Goal: Task Accomplishment & Management: Use online tool/utility

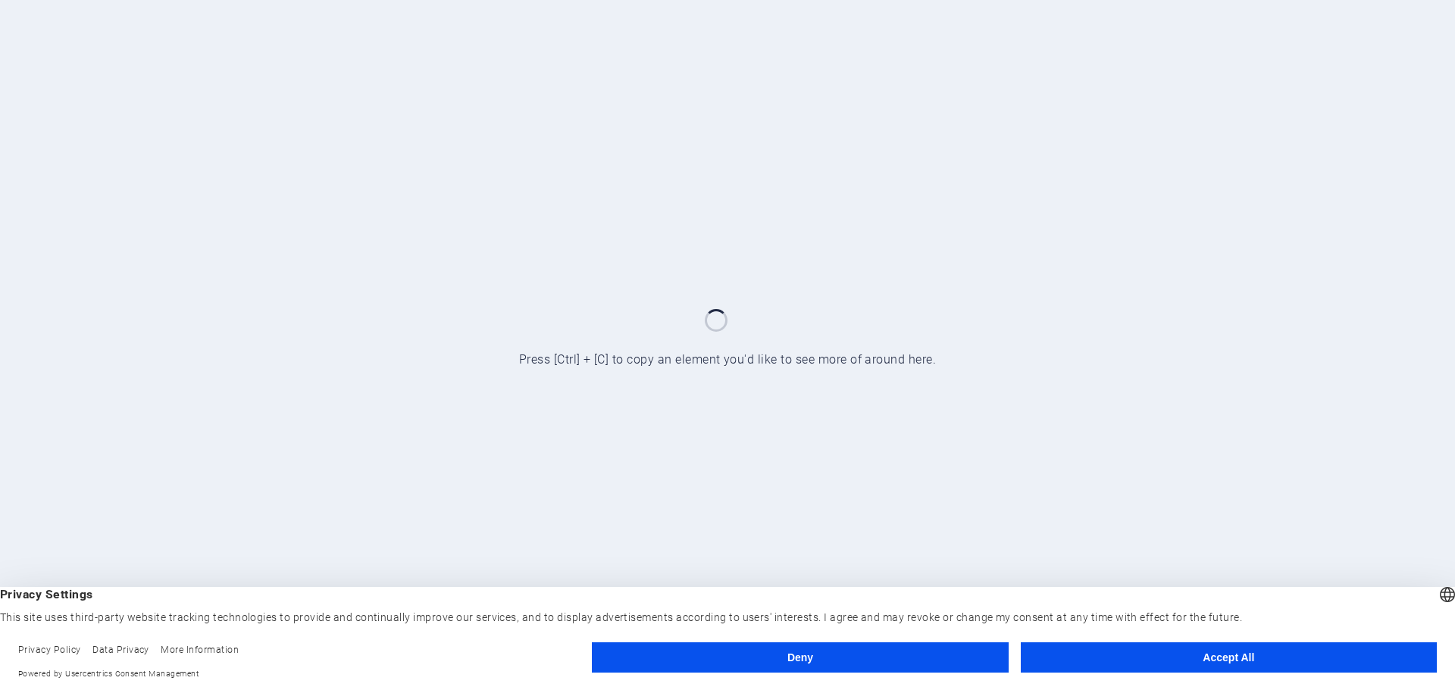
click at [1091, 652] on button "Accept All" at bounding box center [1228, 657] width 416 height 30
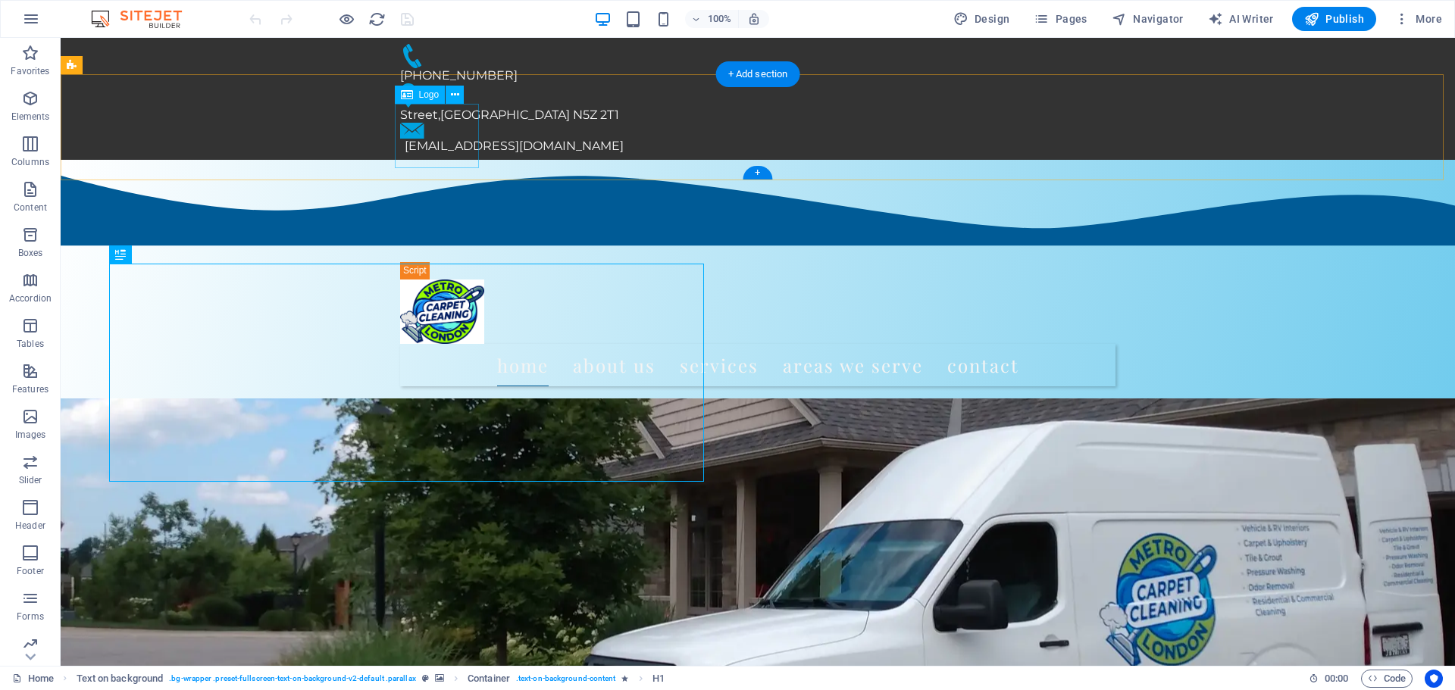
click at [447, 280] on div "menu and logo" at bounding box center [757, 312] width 715 height 64
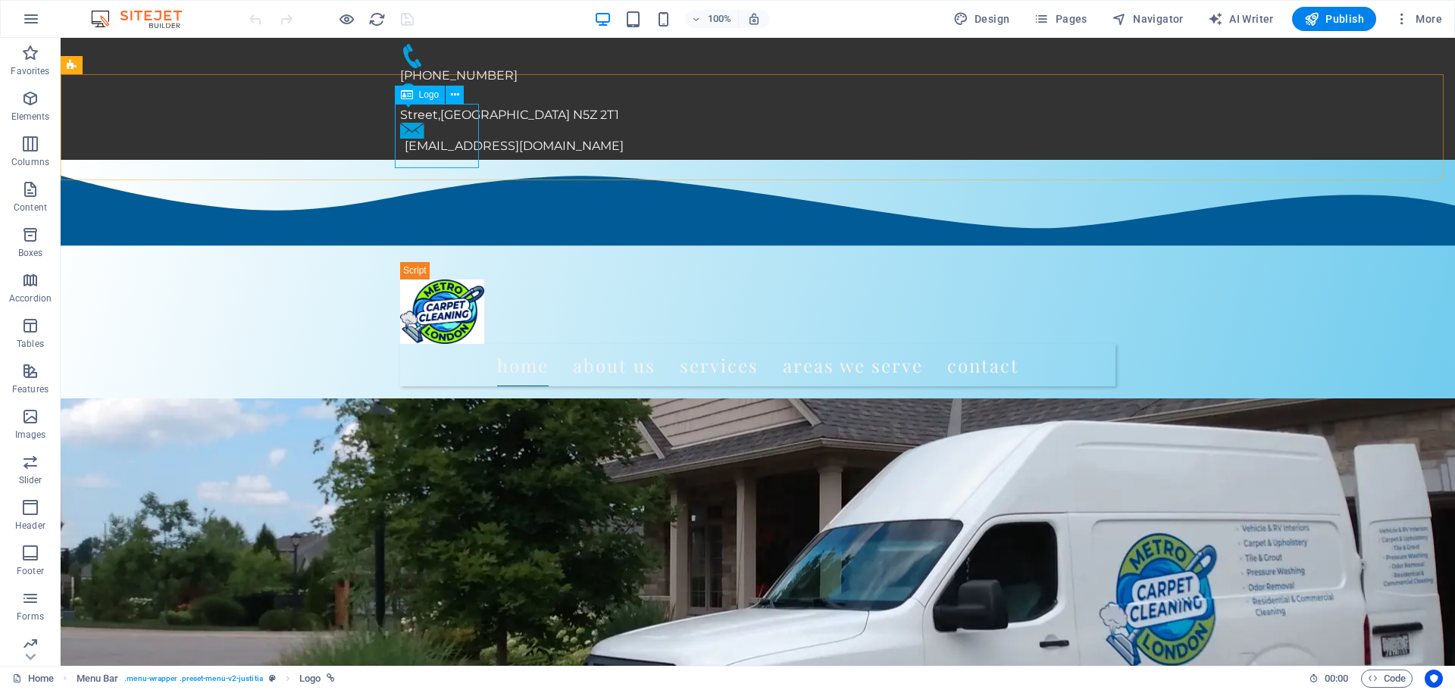
click at [428, 96] on span "Logo" at bounding box center [429, 94] width 20 height 9
select select "px"
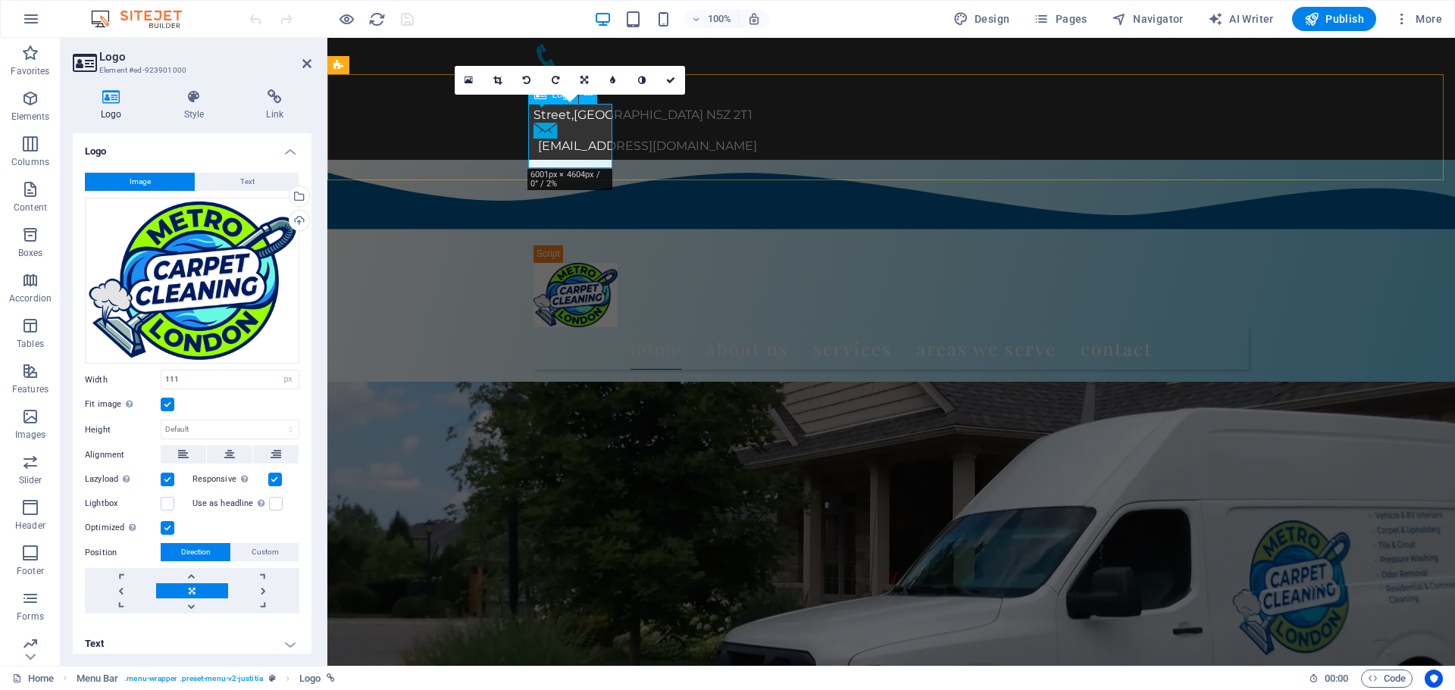
click at [545, 263] on div "menu and logo" at bounding box center [890, 295] width 715 height 64
click at [247, 301] on div "Drag files here, click to choose files or select files from Files or our free s…" at bounding box center [192, 281] width 214 height 167
click at [247, 301] on body "[DOMAIN_NAME] Home (en) Favorites Elements Columns Content Boxes Accordion Tabl…" at bounding box center [727, 345] width 1455 height 690
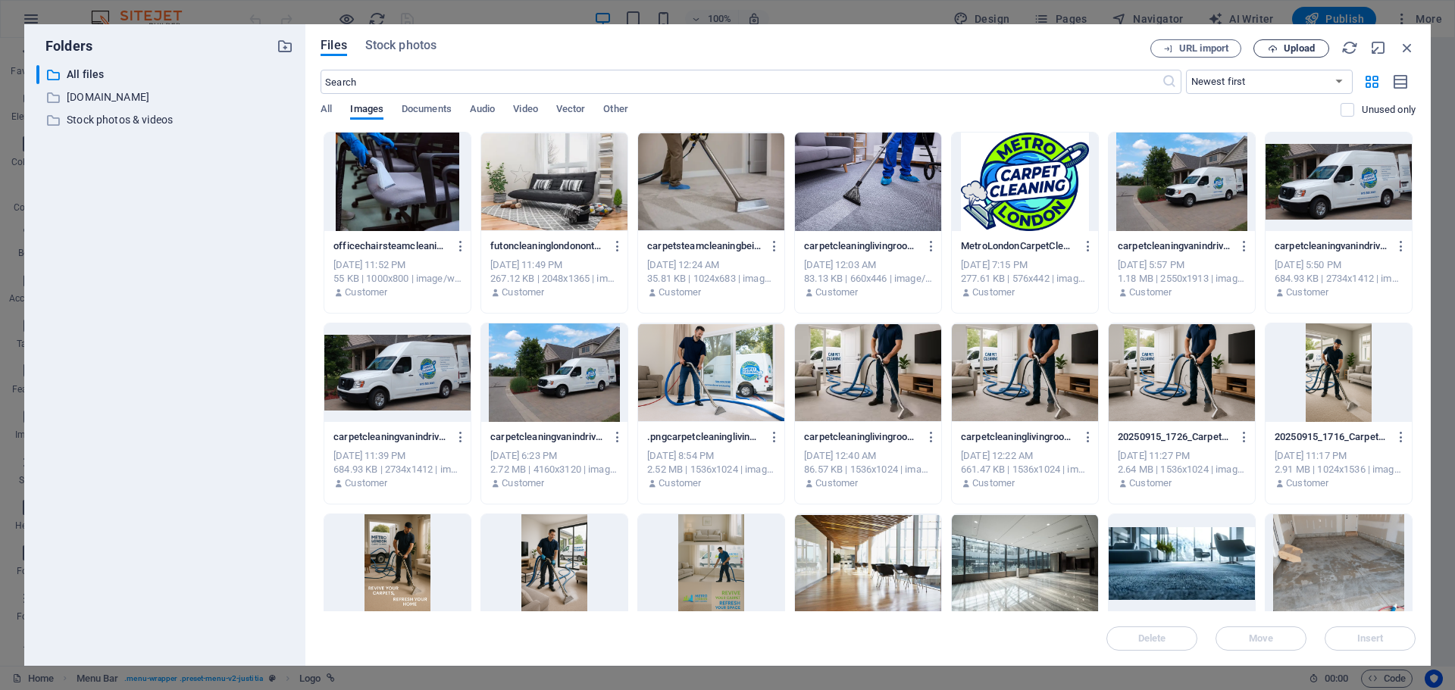
click at [1270, 51] on icon "button" at bounding box center [1272, 49] width 10 height 10
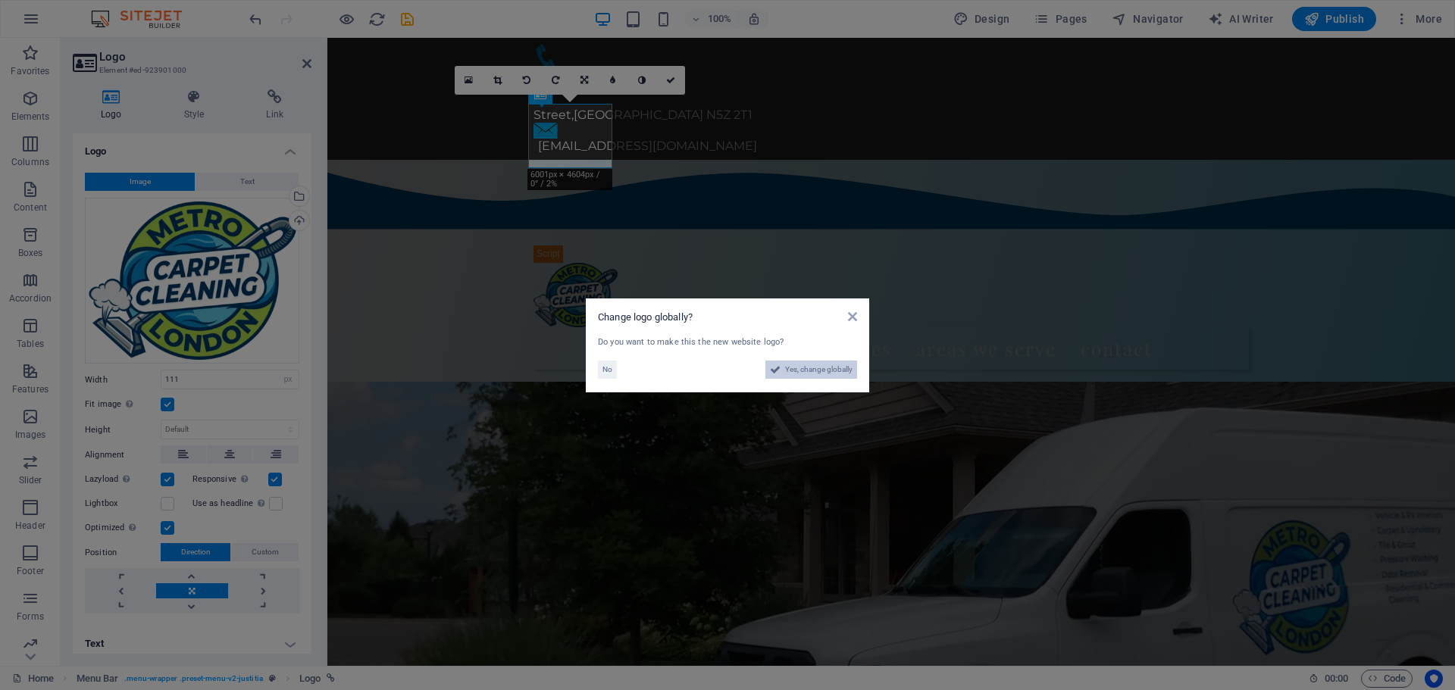
click at [805, 373] on span "Yes, change globally" at bounding box center [818, 370] width 67 height 18
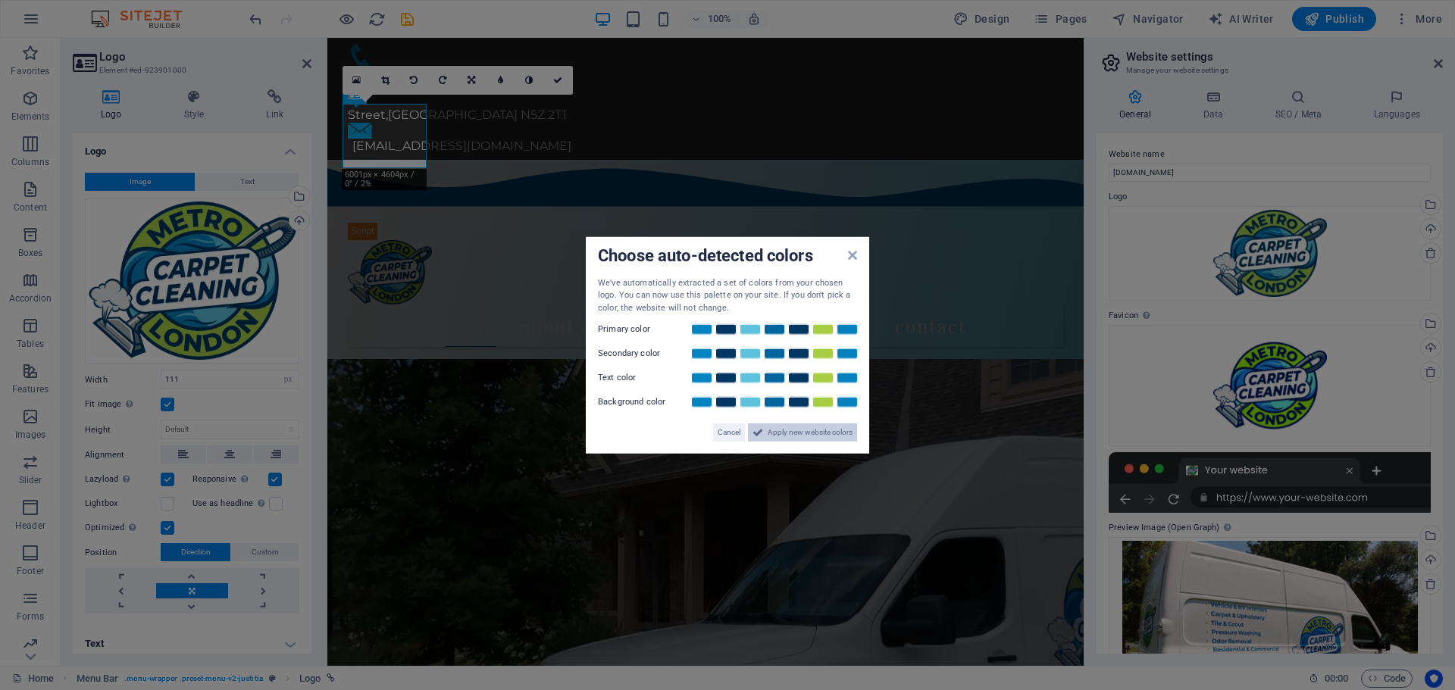
click at [825, 430] on span "Apply new website colors" at bounding box center [809, 432] width 85 height 18
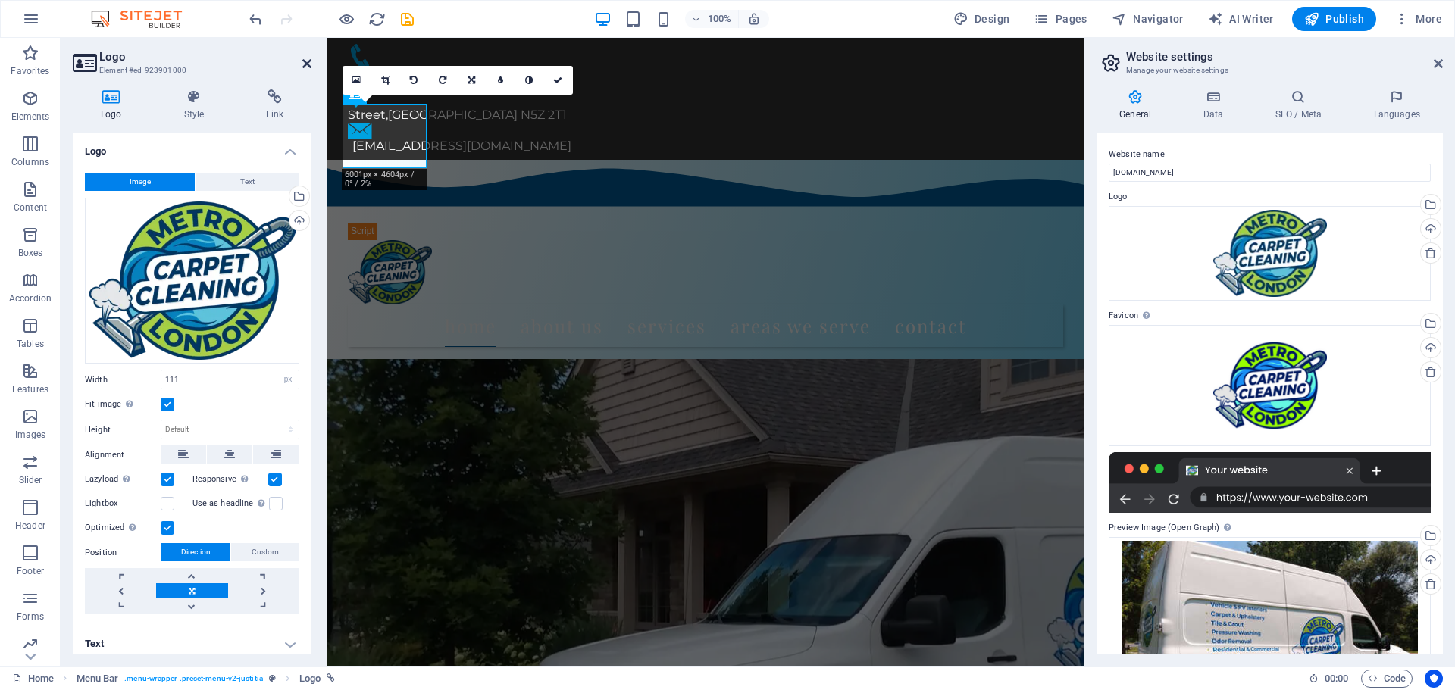
click at [305, 65] on icon at bounding box center [306, 64] width 9 height 12
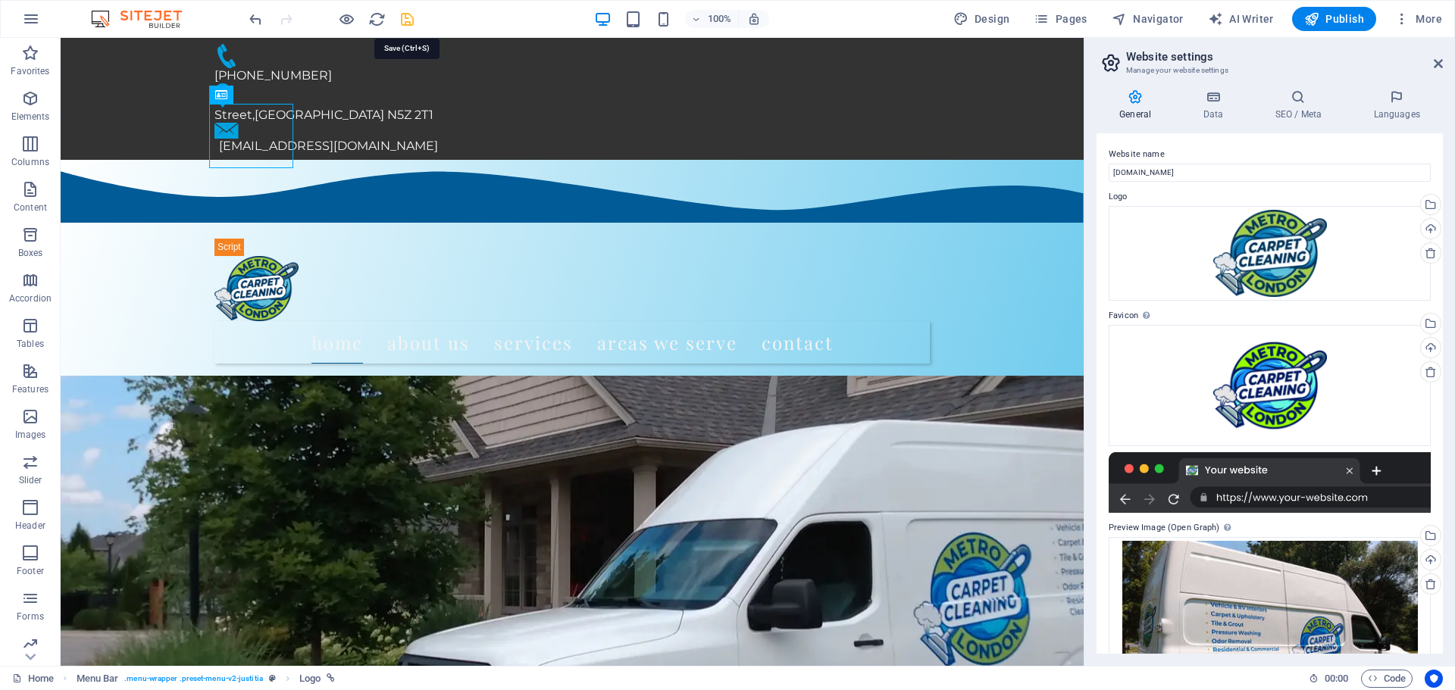
click at [413, 21] on icon "save" at bounding box center [406, 19] width 17 height 17
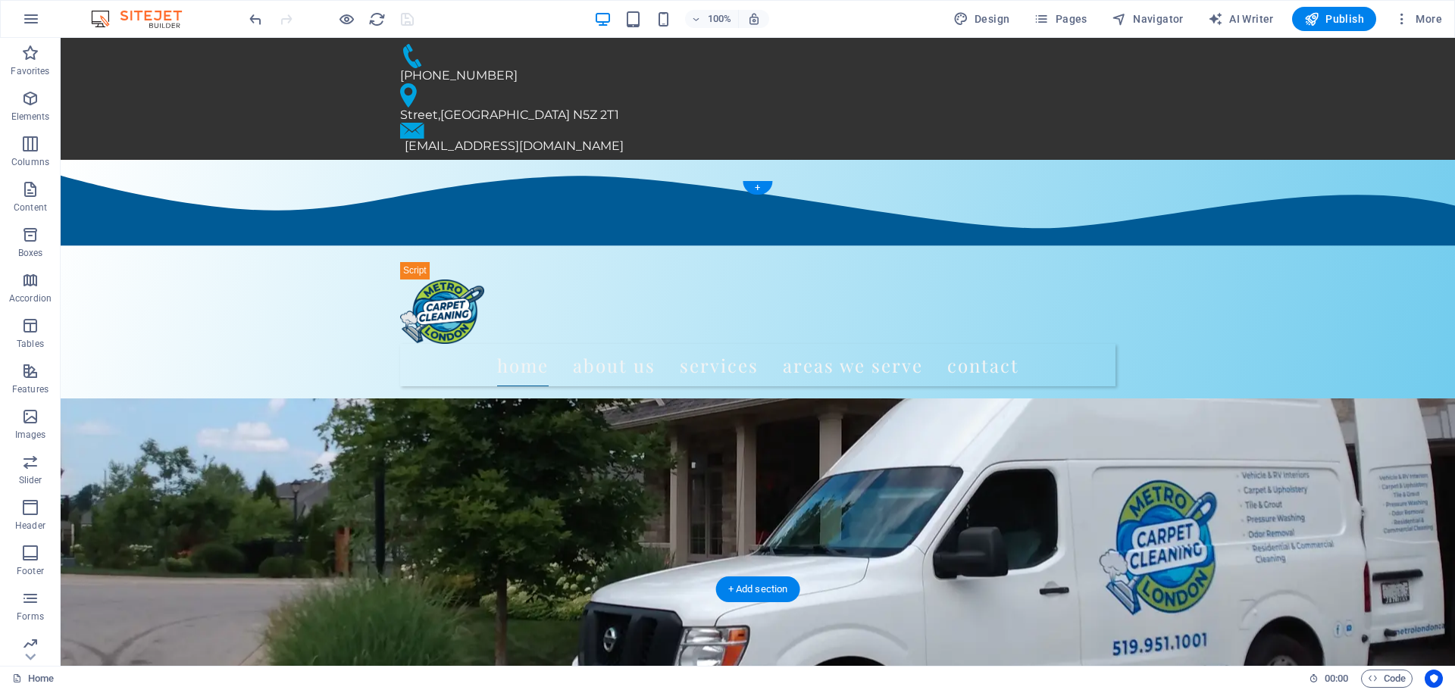
click at [866, 387] on figure at bounding box center [758, 533] width 1394 height 519
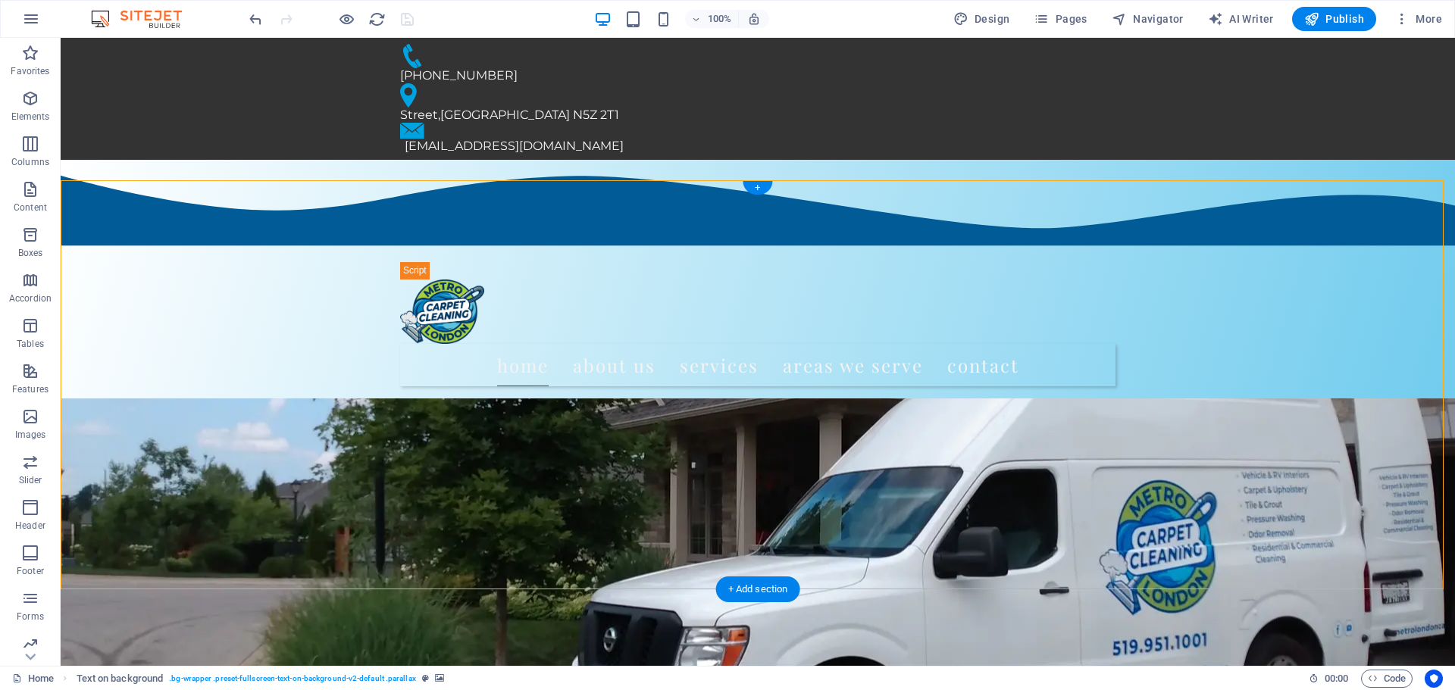
click at [942, 386] on figure at bounding box center [758, 533] width 1394 height 519
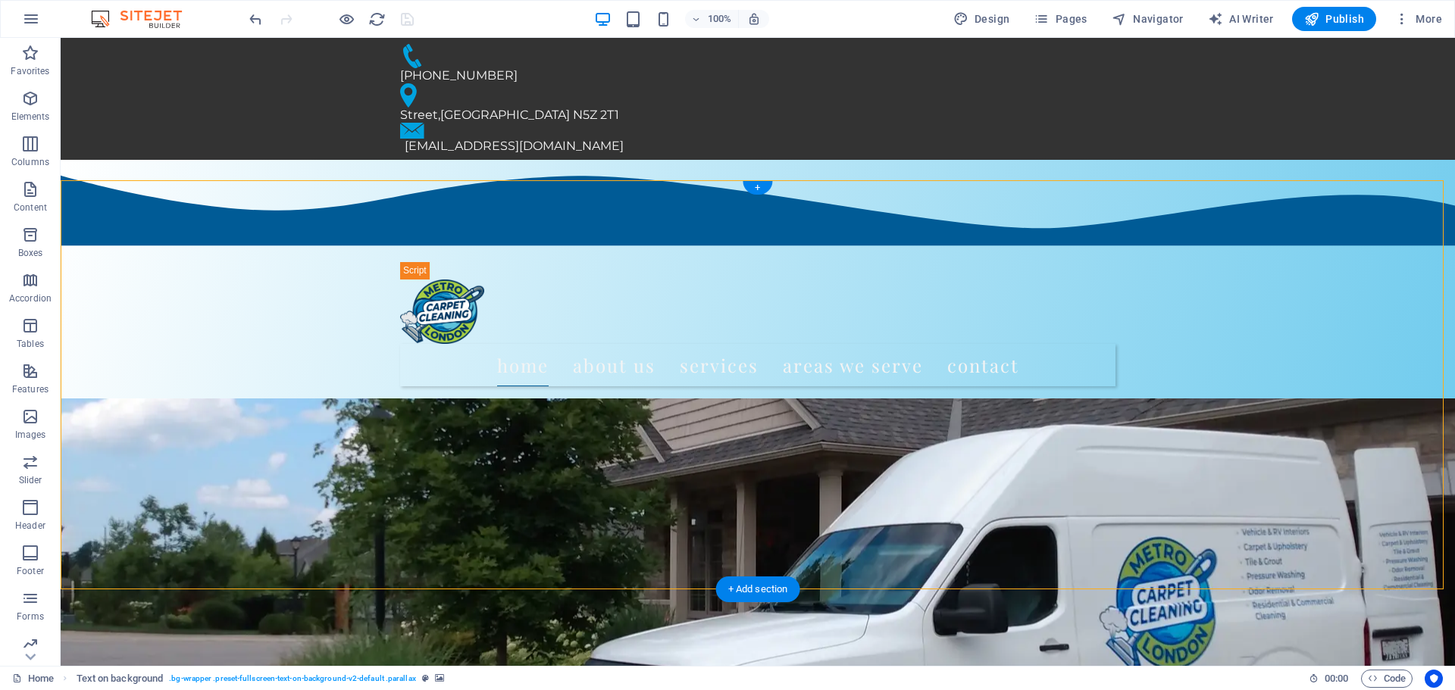
select select "header"
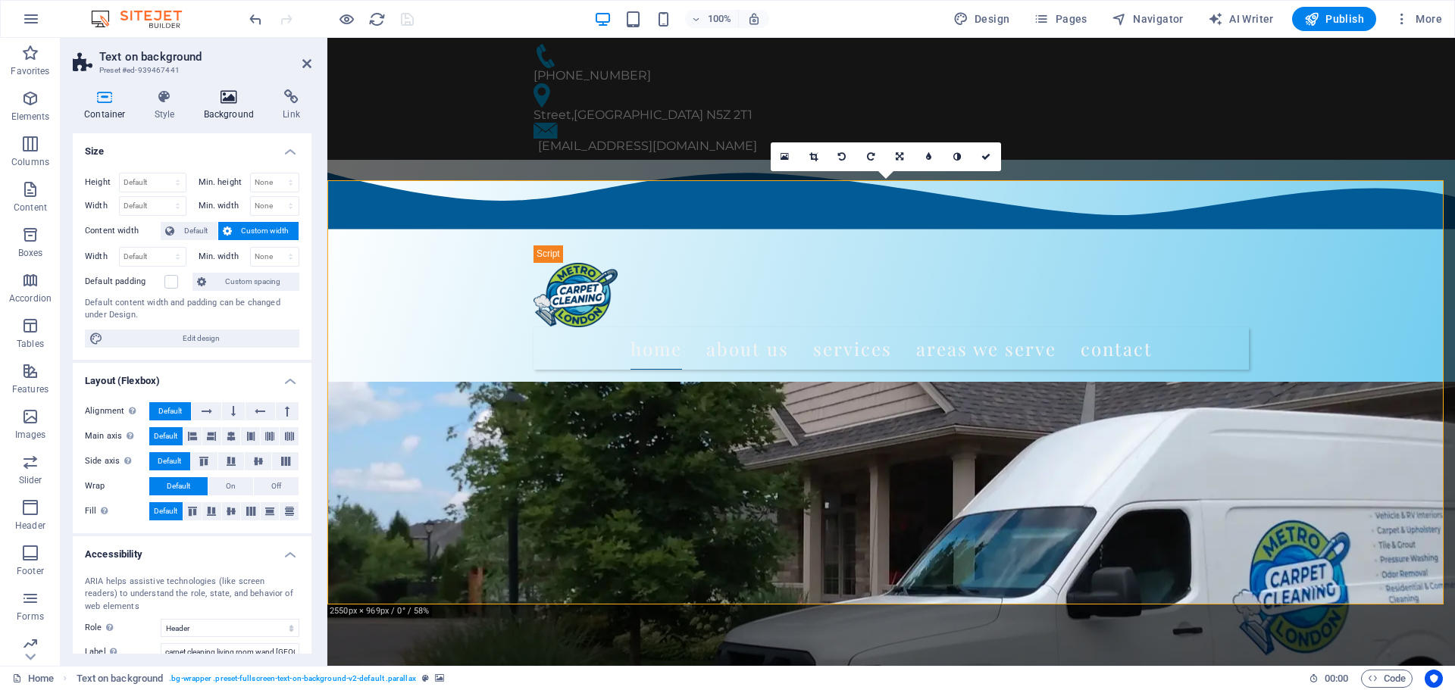
click at [233, 108] on h4 "Background" at bounding box center [232, 105] width 80 height 32
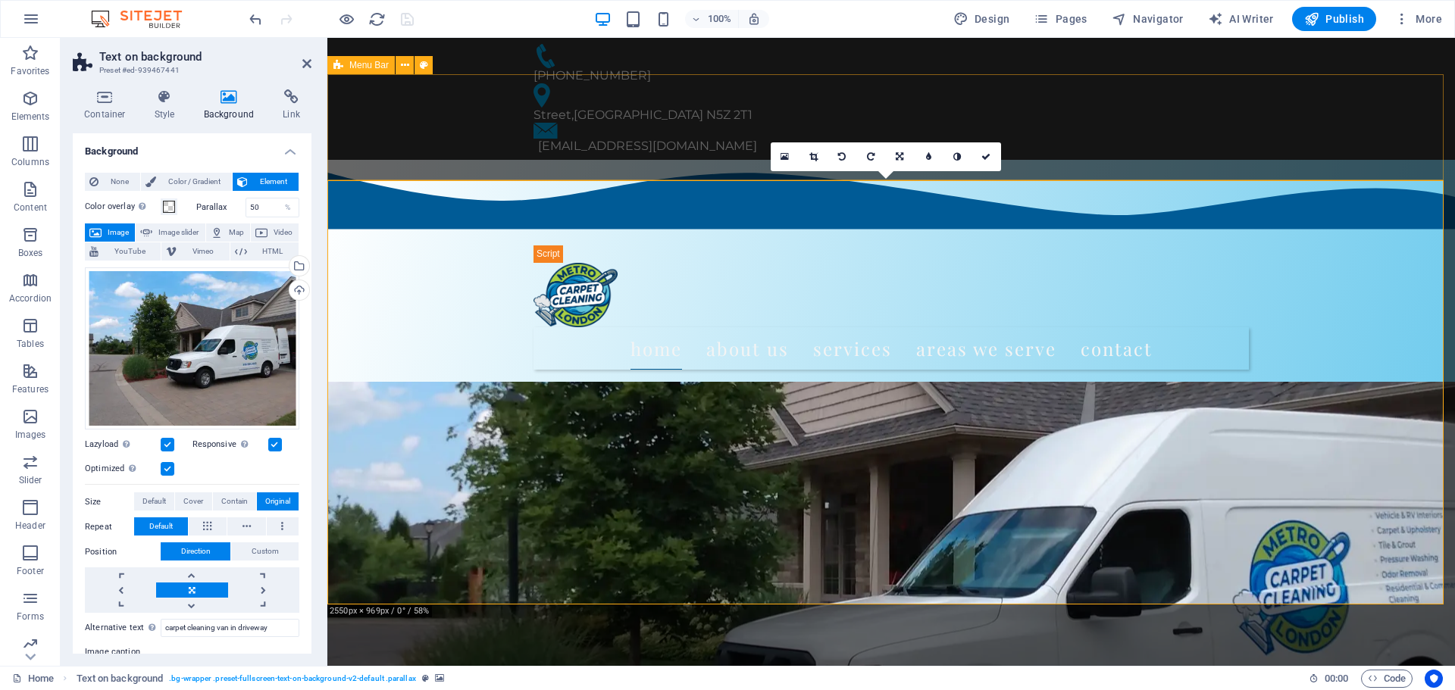
click at [473, 160] on div "Home About us Pricing Our Work Services Steam Cleaning Upholstery Cleaning Tile…" at bounding box center [890, 271] width 1127 height 222
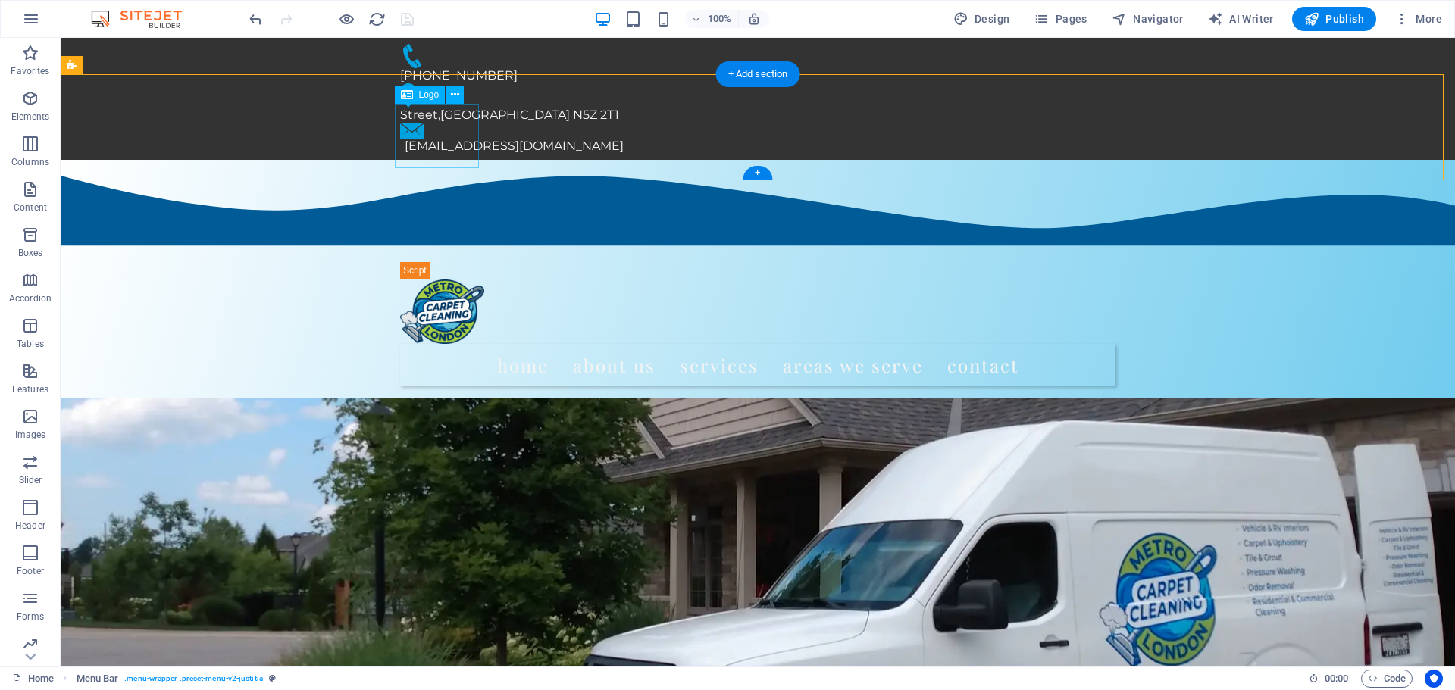
click at [453, 280] on div "menu and logo" at bounding box center [757, 312] width 715 height 64
click at [461, 280] on div "menu and logo" at bounding box center [757, 312] width 715 height 64
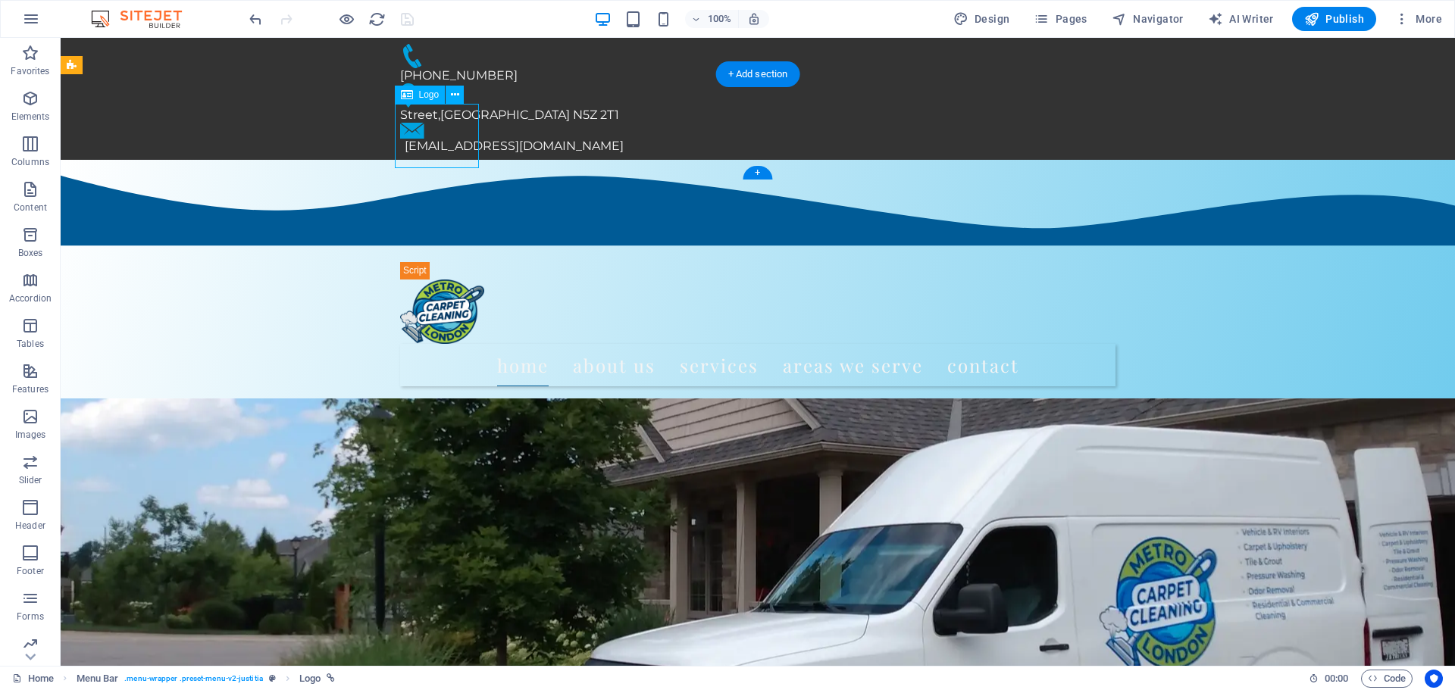
select select "px"
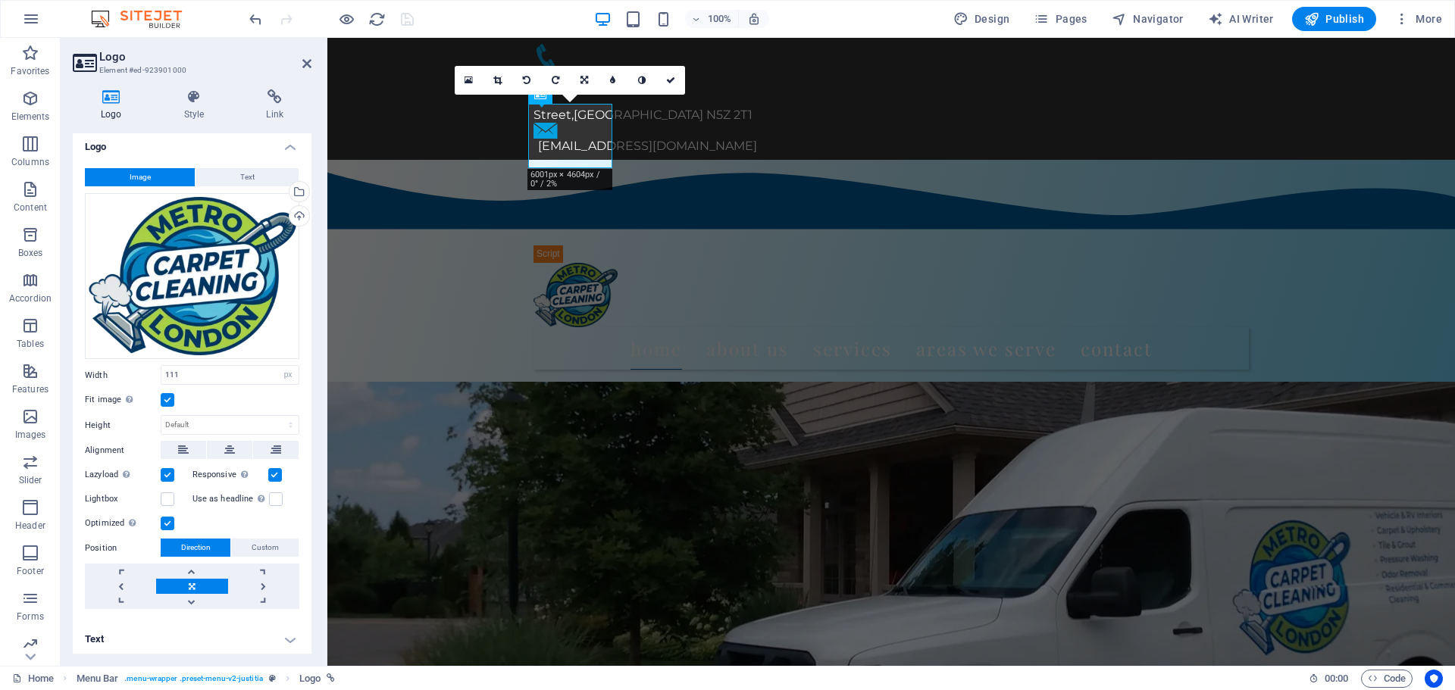
scroll to position [6, 0]
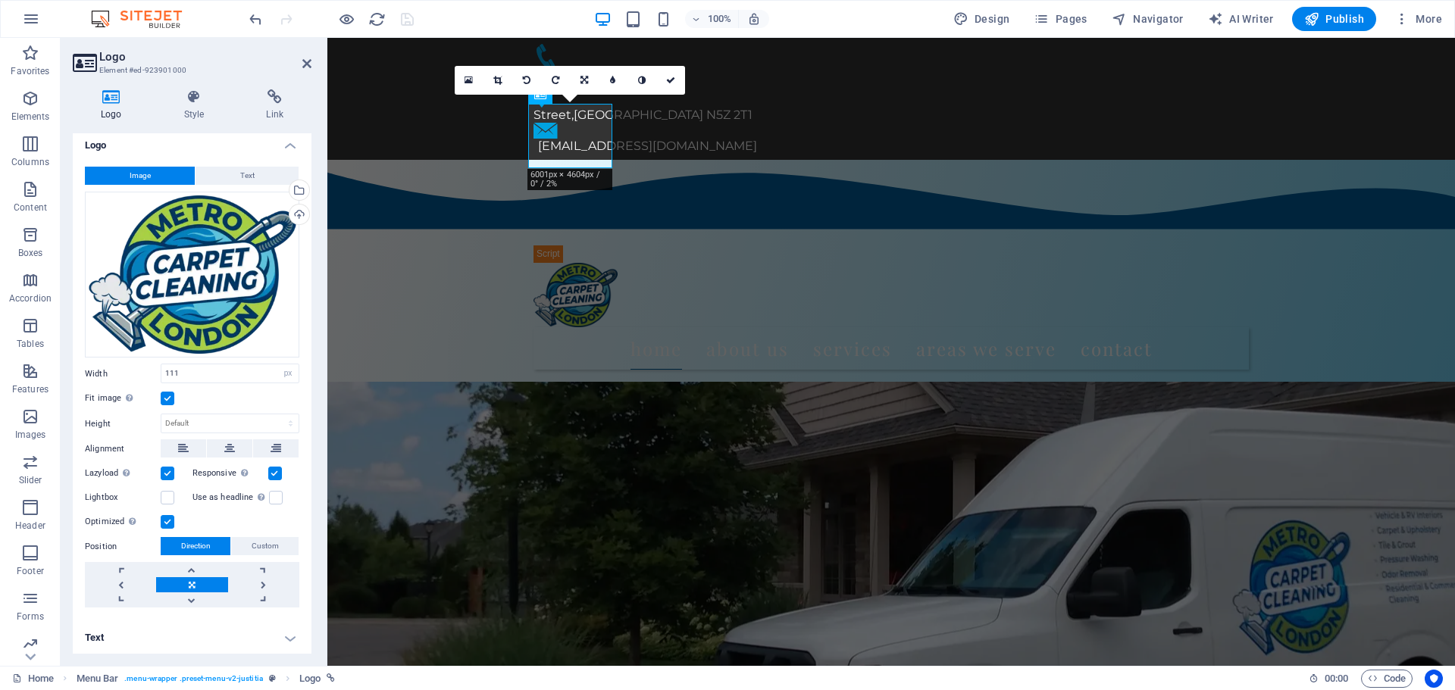
click at [287, 644] on h4 "Text" at bounding box center [192, 638] width 239 height 36
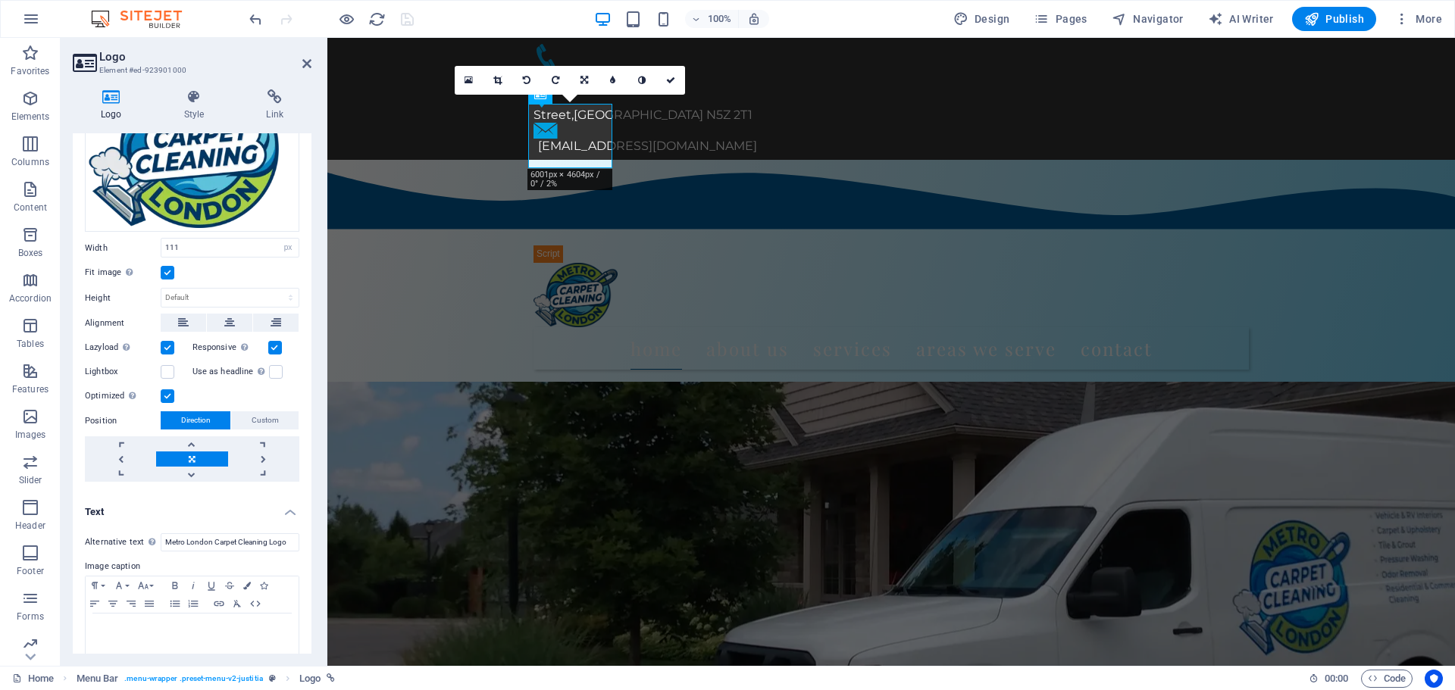
scroll to position [148, 0]
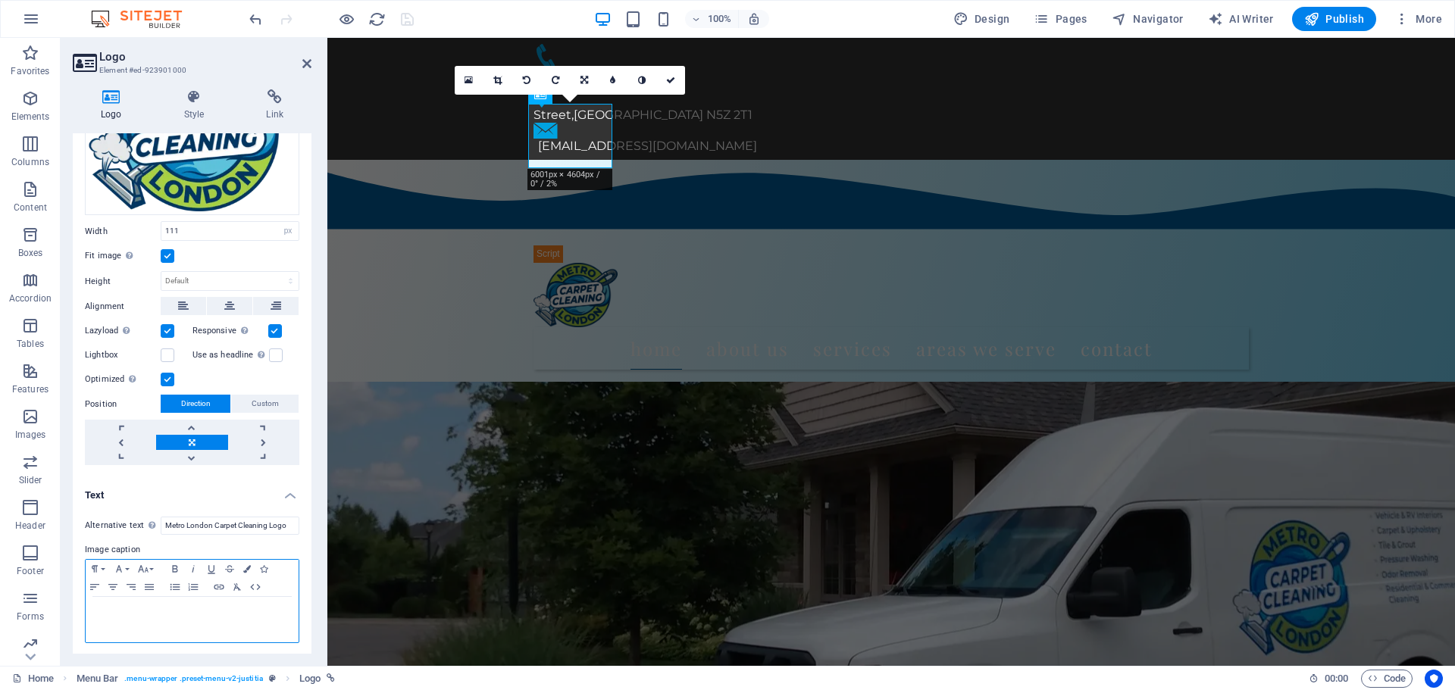
click at [162, 630] on div at bounding box center [192, 619] width 213 height 45
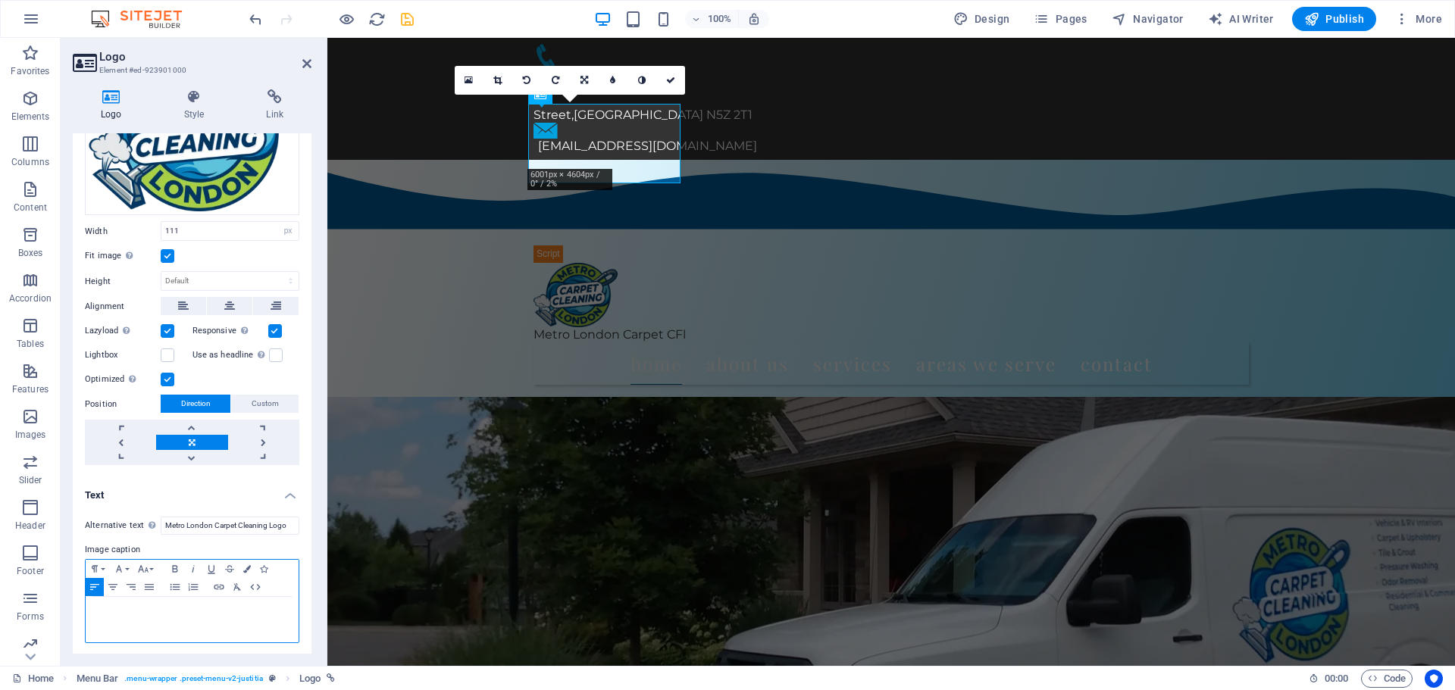
click at [164, 624] on div at bounding box center [192, 619] width 213 height 45
click at [283, 548] on label "Image caption" at bounding box center [192, 550] width 214 height 18
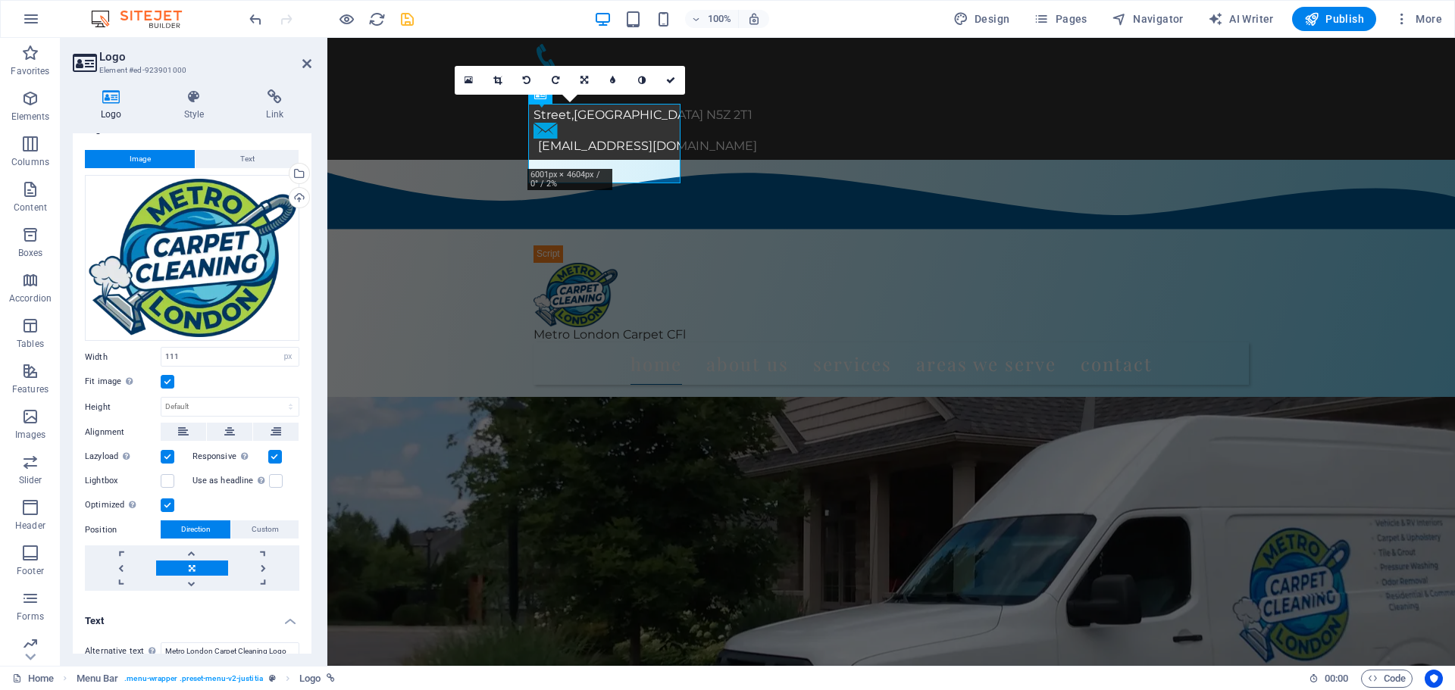
scroll to position [0, 0]
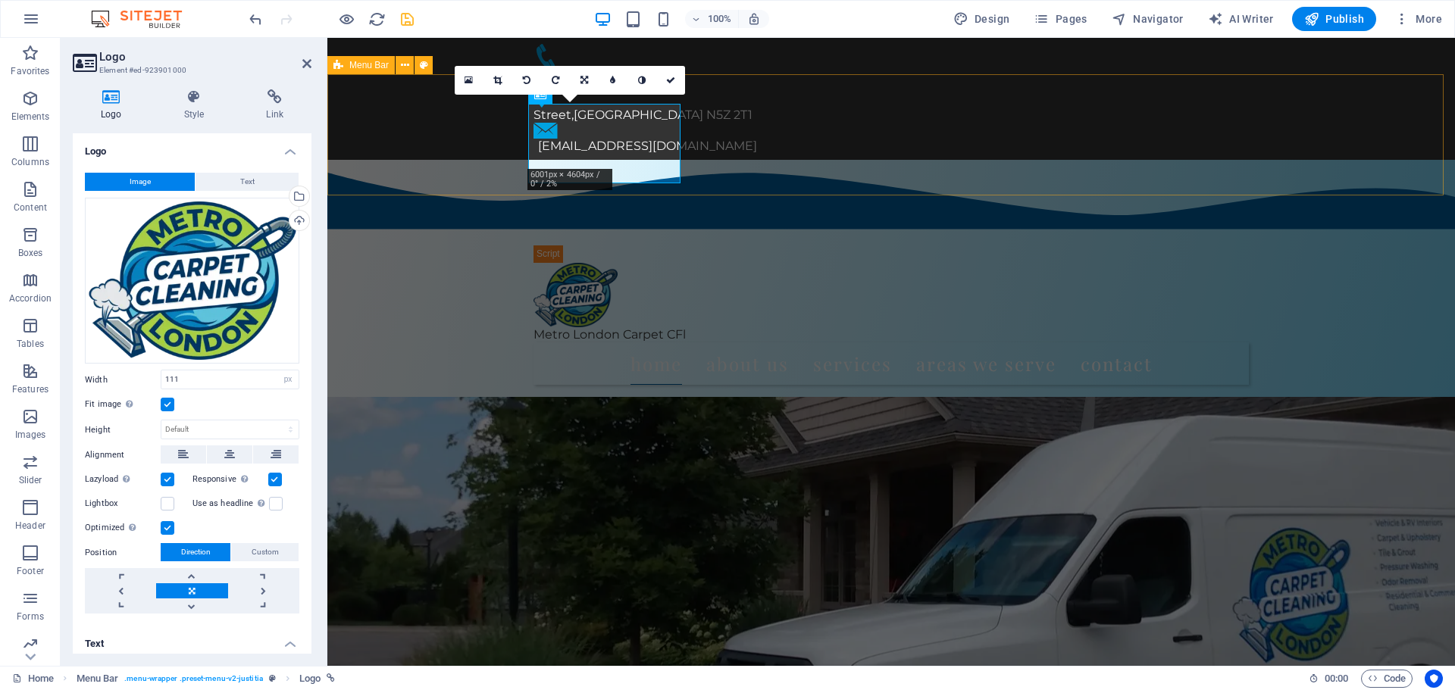
click at [377, 160] on div "Metro [GEOGRAPHIC_DATA] Carpet CFl Home About us Pricing Our Work Services Stea…" at bounding box center [890, 278] width 1127 height 237
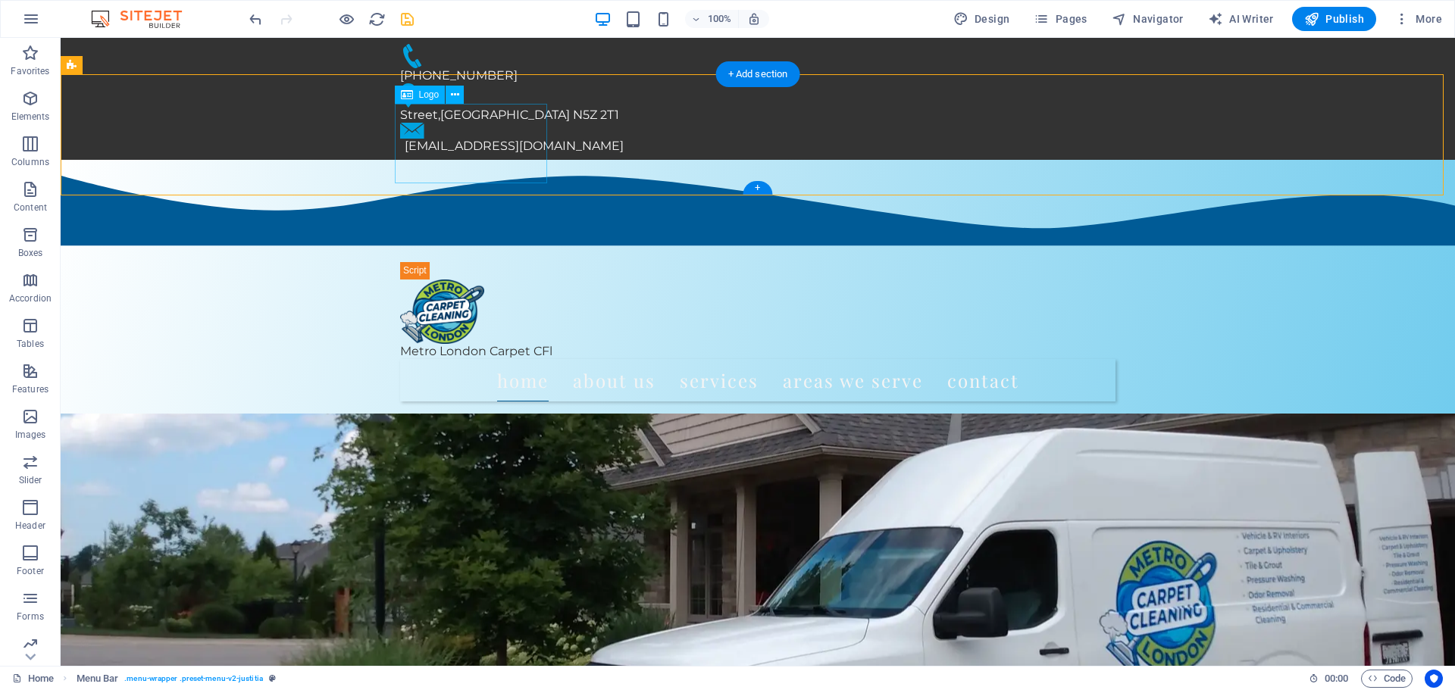
click at [536, 280] on div "Metro London Carpet CFl" at bounding box center [757, 320] width 715 height 80
click at [533, 280] on div "Metro London Carpet CFl" at bounding box center [757, 320] width 715 height 80
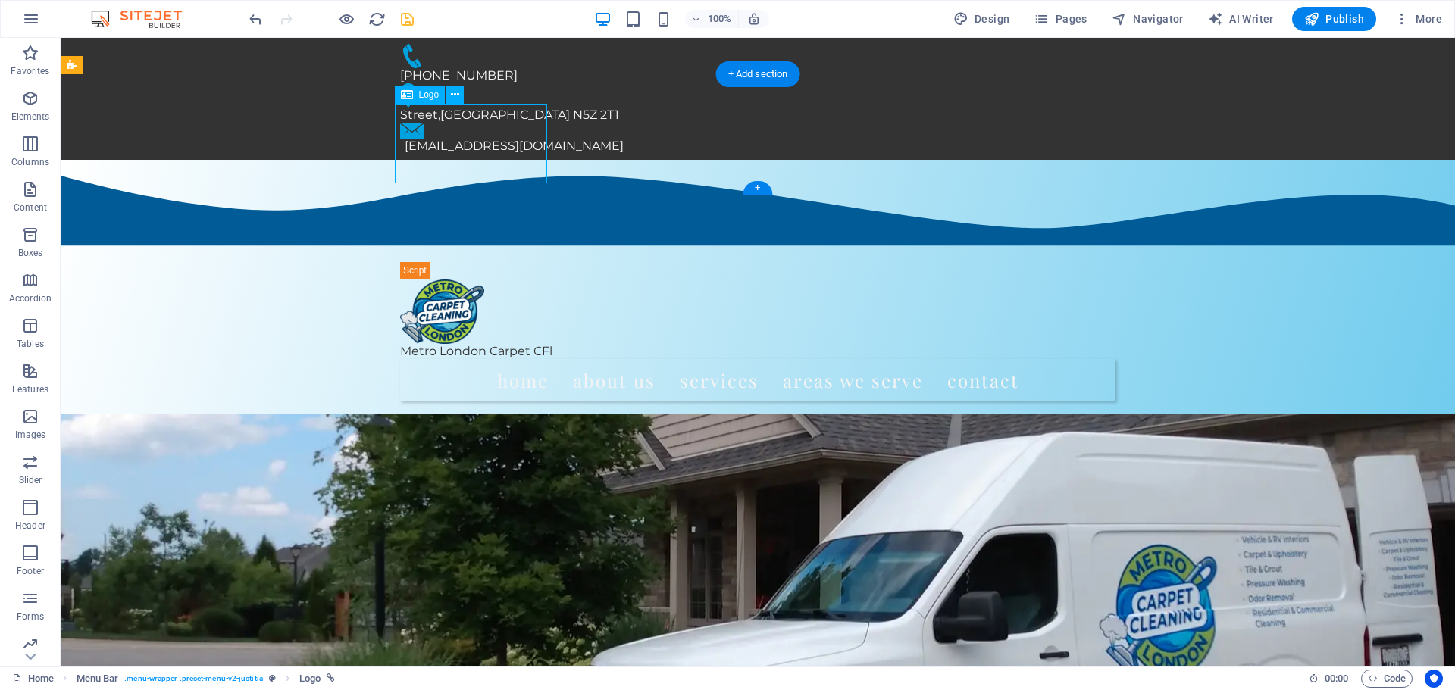
select select "px"
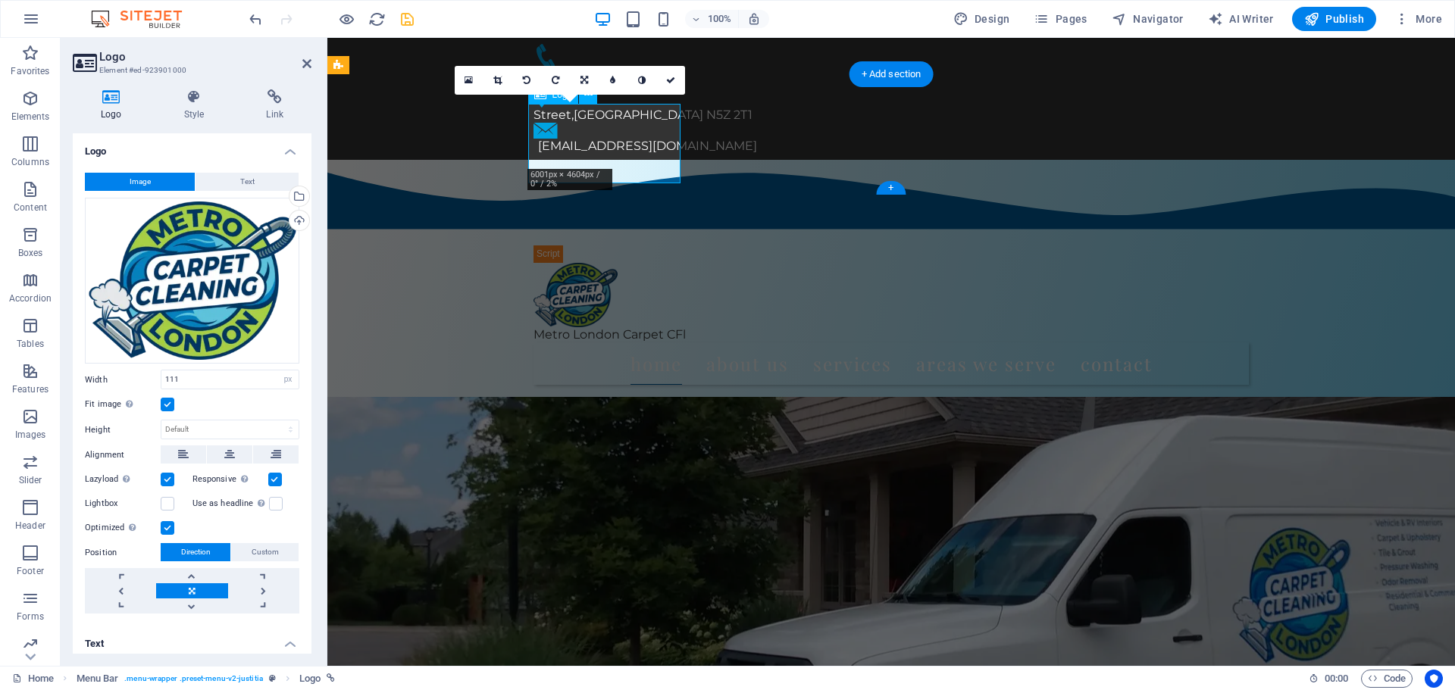
click at [627, 263] on div "Metro London Carpet CFl" at bounding box center [890, 303] width 715 height 80
click at [638, 263] on div "Metro London Carpet CFl" at bounding box center [890, 303] width 715 height 80
click at [599, 263] on div "Metro London Carpet CFl" at bounding box center [890, 303] width 715 height 80
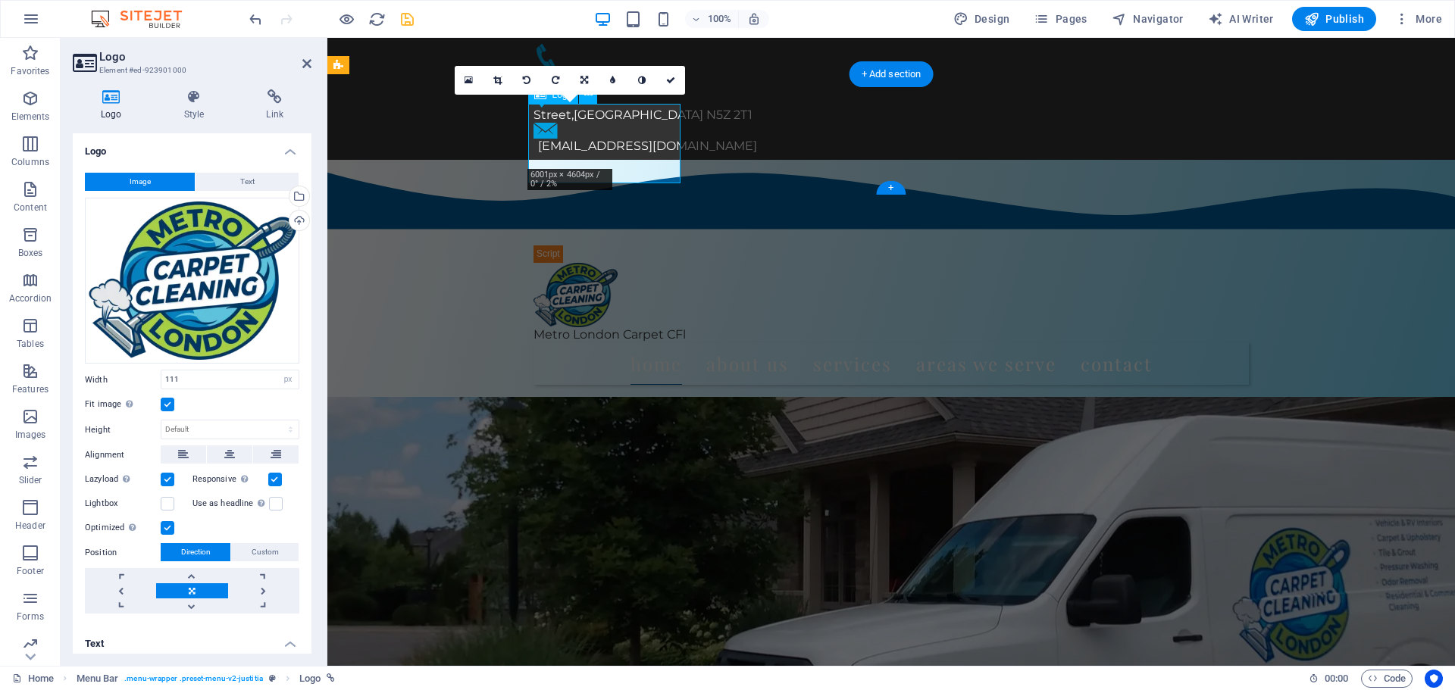
click at [599, 263] on div "Metro London Carpet CFl" at bounding box center [890, 303] width 715 height 80
click at [167, 405] on label at bounding box center [168, 405] width 14 height 14
click at [0, 0] on input "Fit image Automatically fit image to a fixed width and height" at bounding box center [0, 0] width 0 height 0
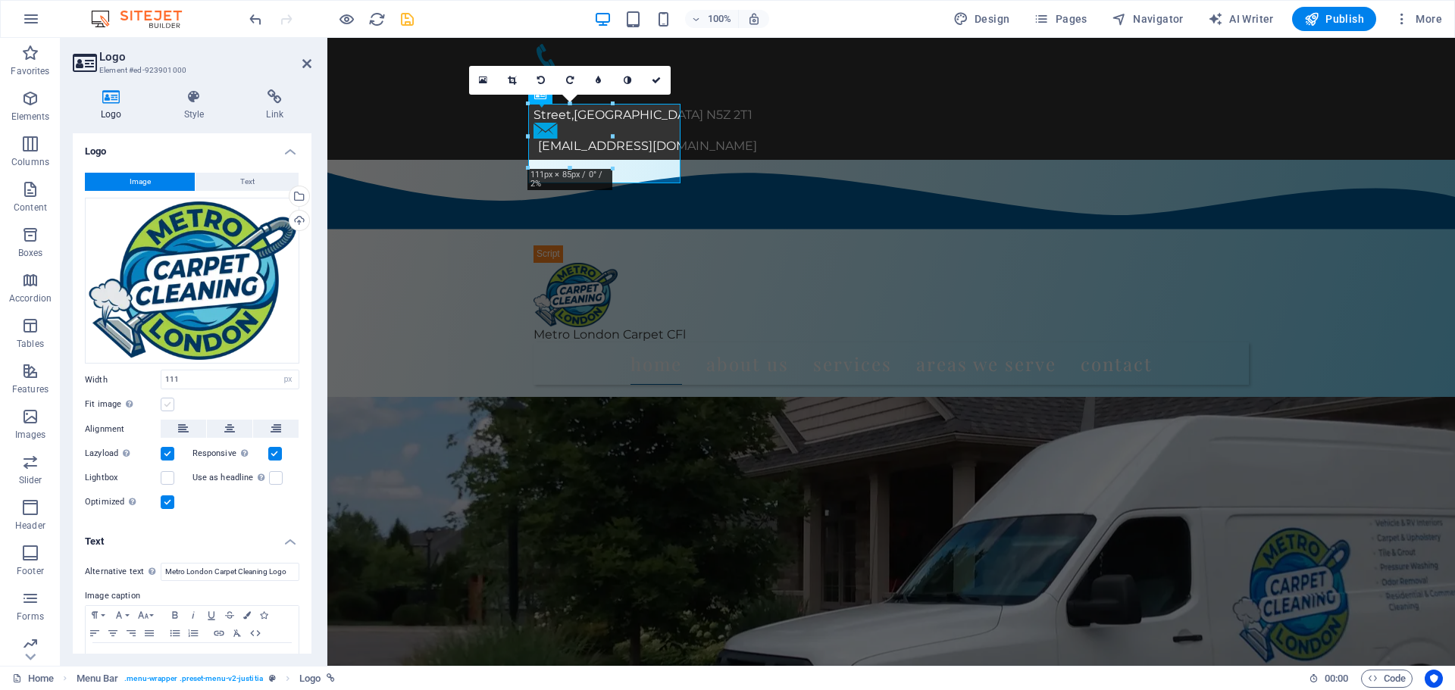
click at [167, 405] on label at bounding box center [168, 405] width 14 height 14
click at [0, 0] on input "Fit image Automatically fit image to a fixed width and height" at bounding box center [0, 0] width 0 height 0
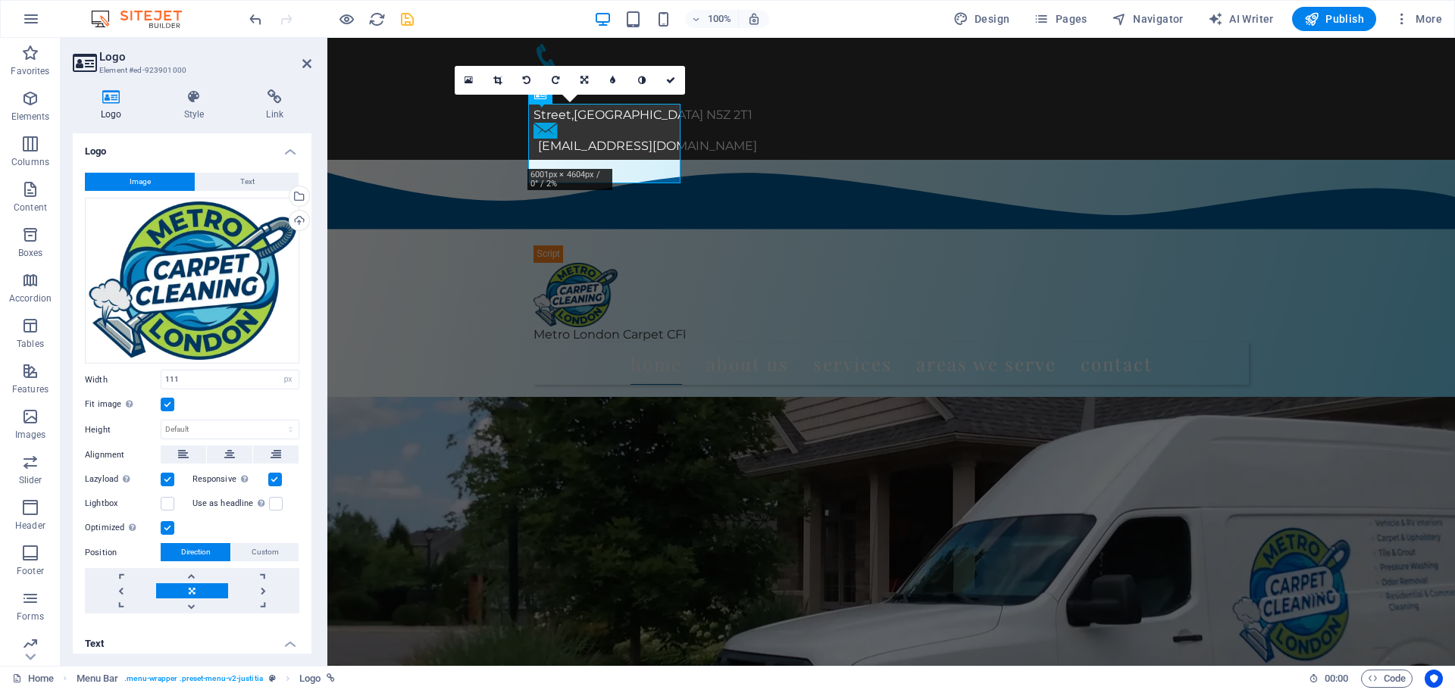
click at [167, 405] on label at bounding box center [168, 405] width 14 height 14
click at [0, 0] on input "Fit image Automatically fit image to a fixed width and height" at bounding box center [0, 0] width 0 height 0
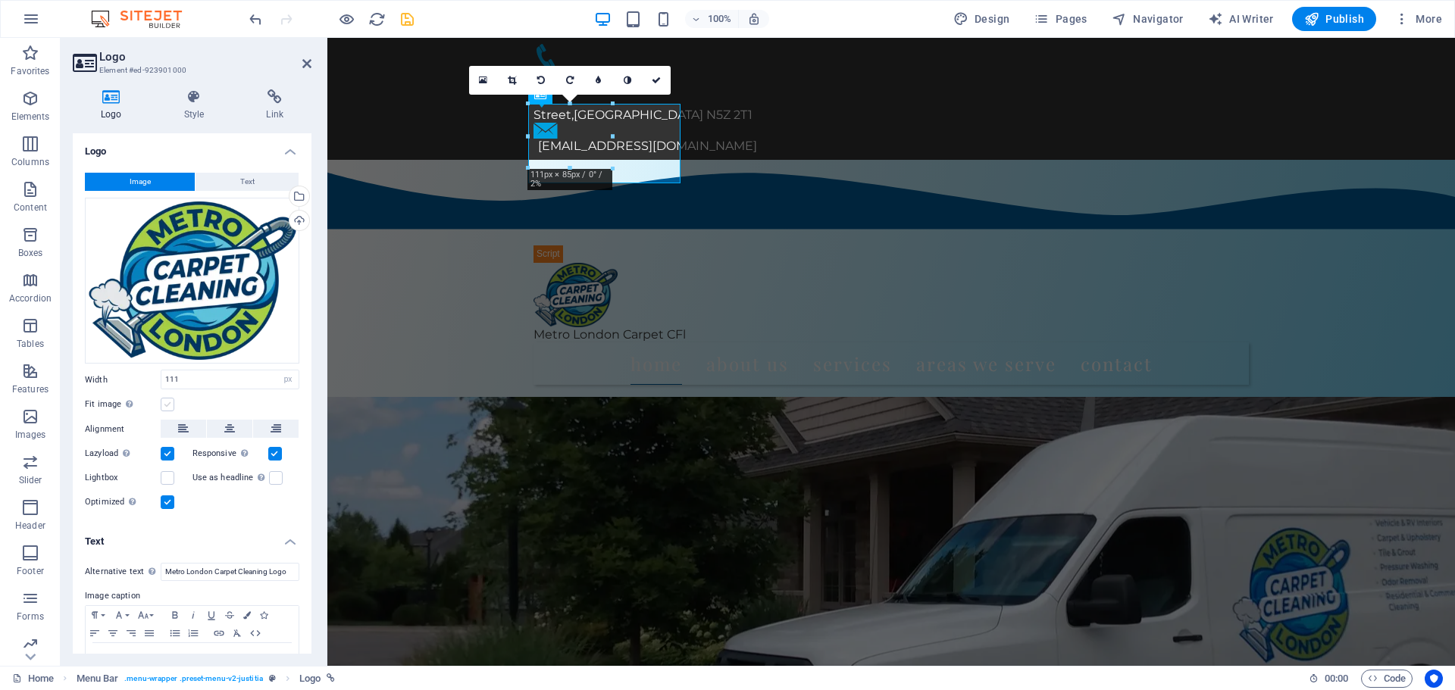
click at [167, 405] on label at bounding box center [168, 405] width 14 height 14
click at [0, 0] on input "Fit image Automatically fit image to a fixed width and height" at bounding box center [0, 0] width 0 height 0
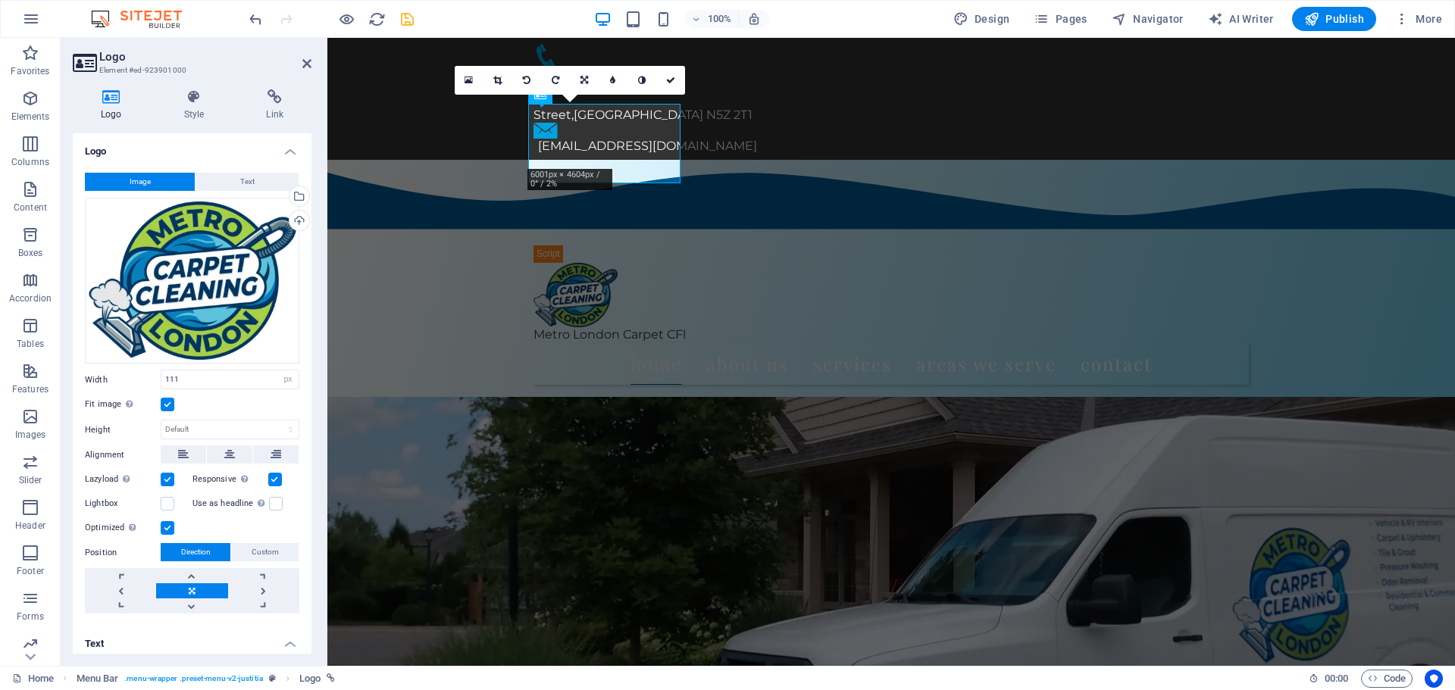
click at [167, 405] on label at bounding box center [168, 405] width 14 height 14
click at [0, 0] on input "Fit image Automatically fit image to a fixed width and height" at bounding box center [0, 0] width 0 height 0
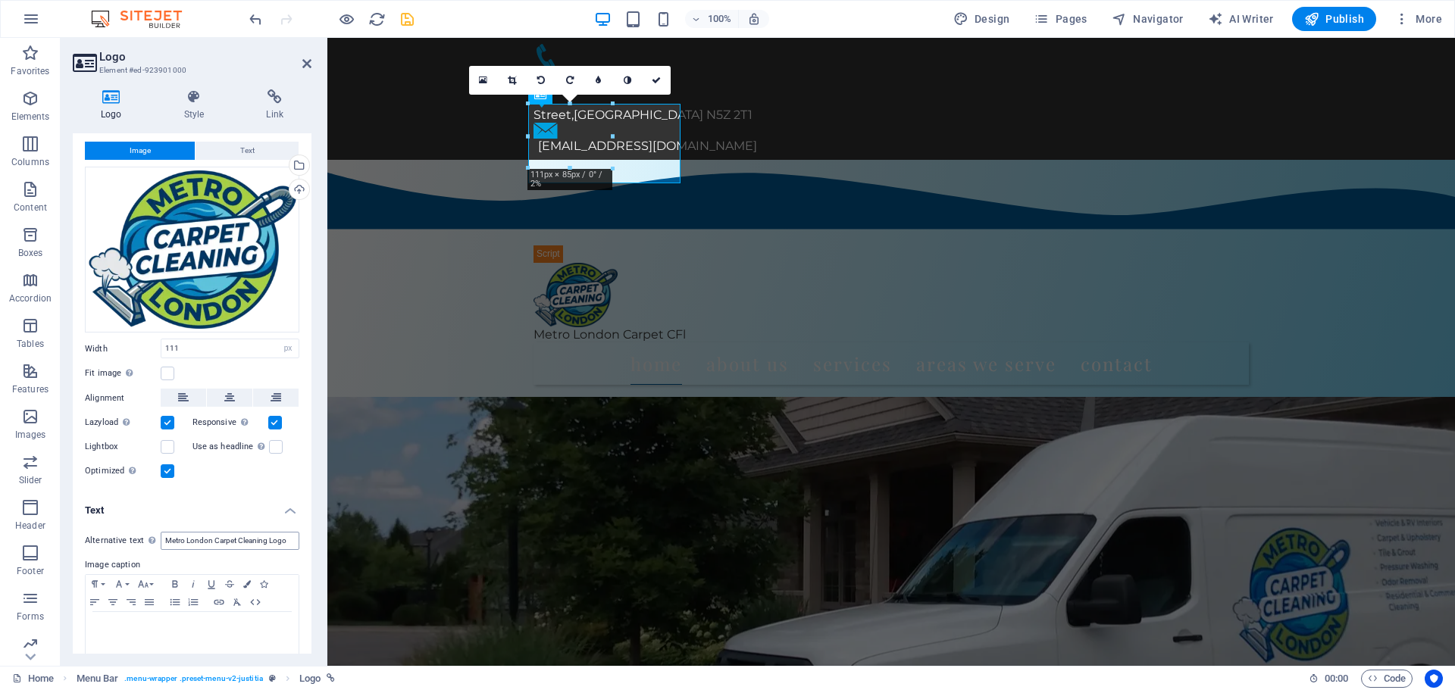
scroll to position [46, 0]
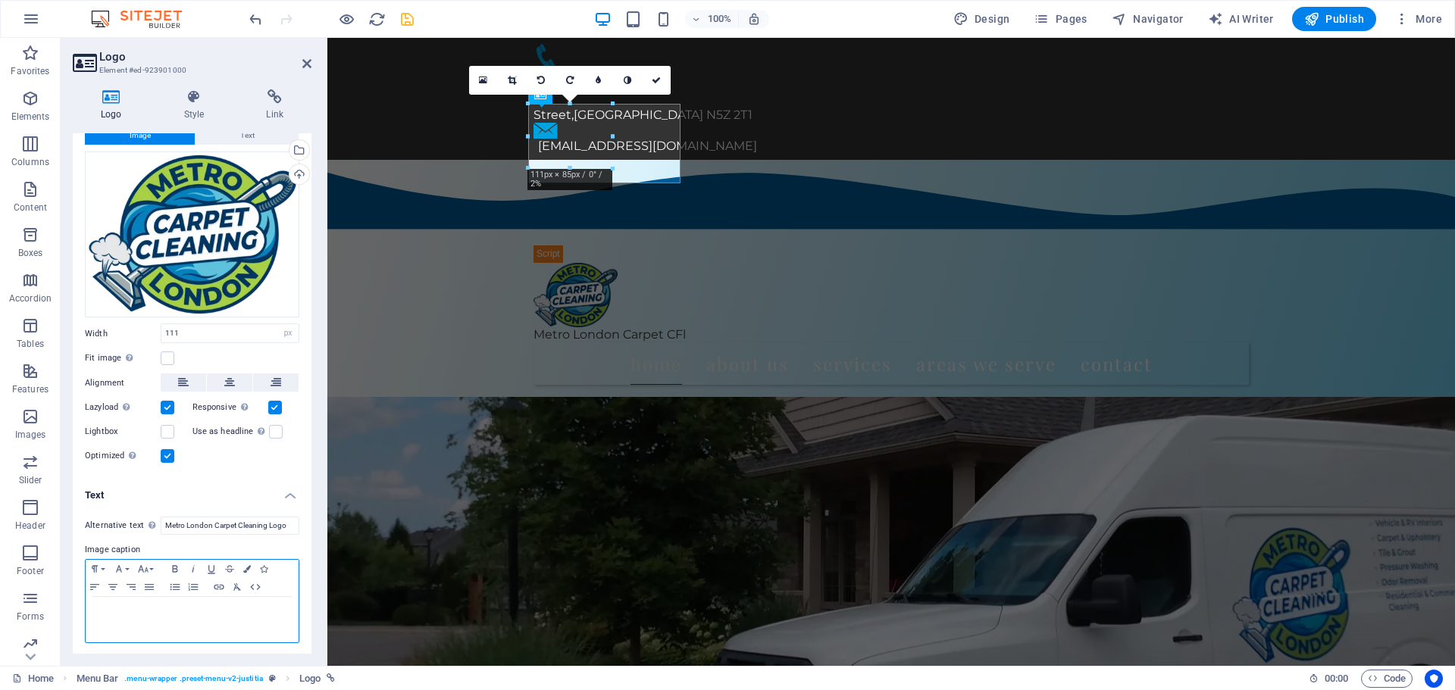
click at [261, 625] on div at bounding box center [192, 619] width 213 height 45
click at [254, 622] on div at bounding box center [192, 619] width 213 height 45
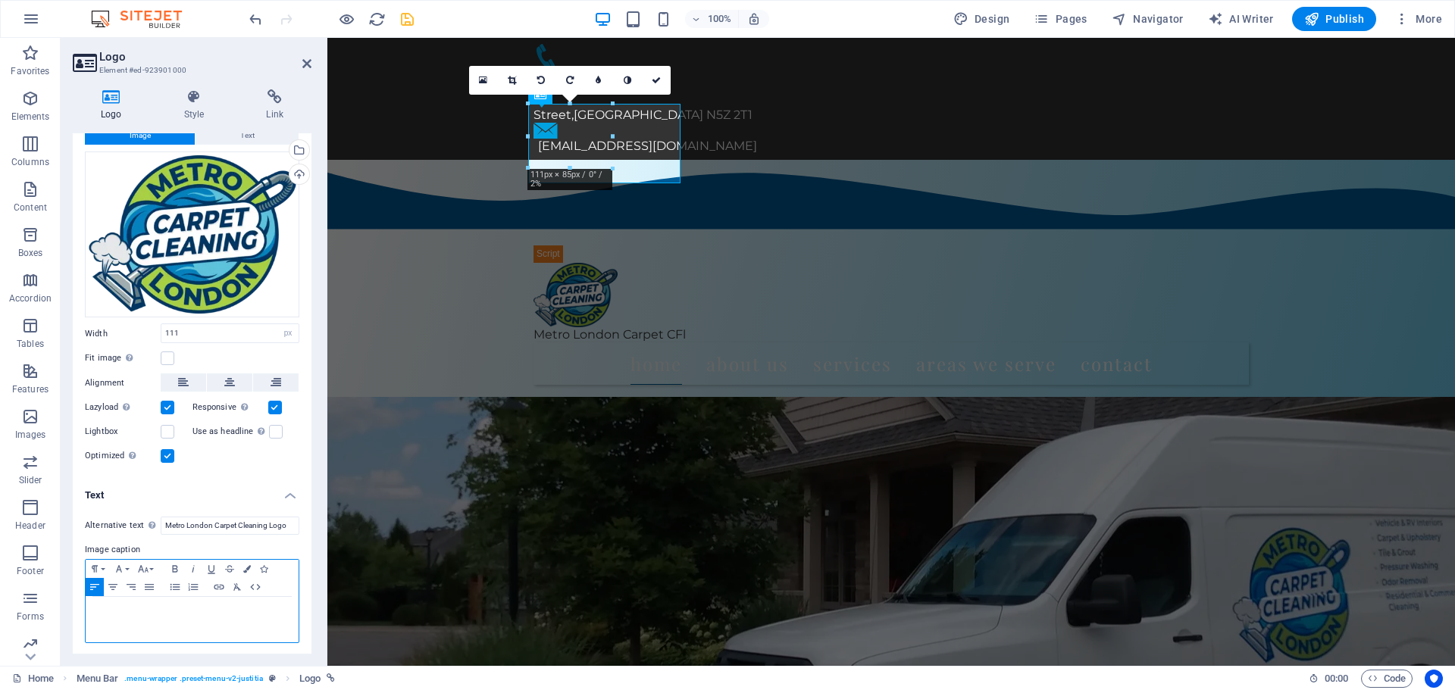
click at [254, 622] on div at bounding box center [192, 619] width 213 height 45
click at [208, 537] on div "Alternative text The alternative text is used by devices that cannot display im…" at bounding box center [192, 581] width 239 height 152
click at [286, 495] on h4 "Text" at bounding box center [192, 490] width 239 height 27
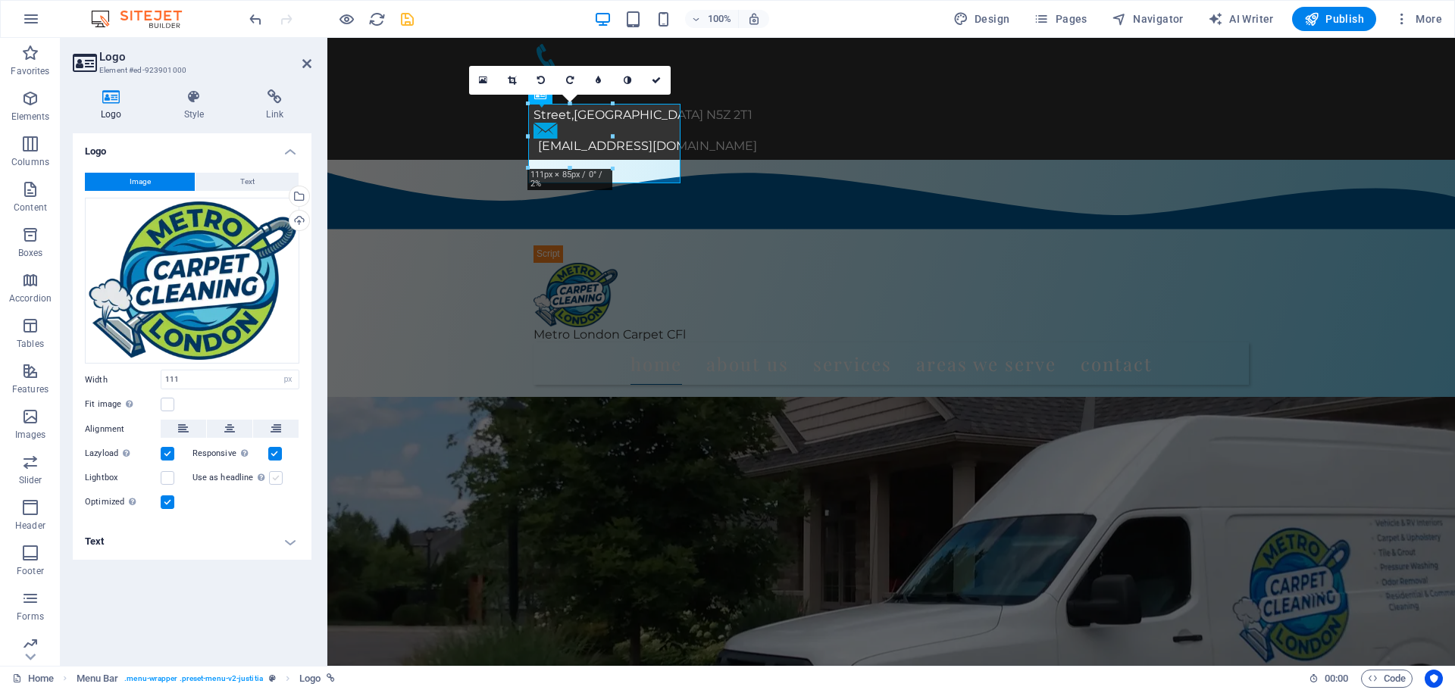
click at [273, 481] on label at bounding box center [276, 478] width 14 height 14
click at [0, 0] on input "Use as headline The image will be wrapped in an H1 headline tag. Useful for giv…" at bounding box center [0, 0] width 0 height 0
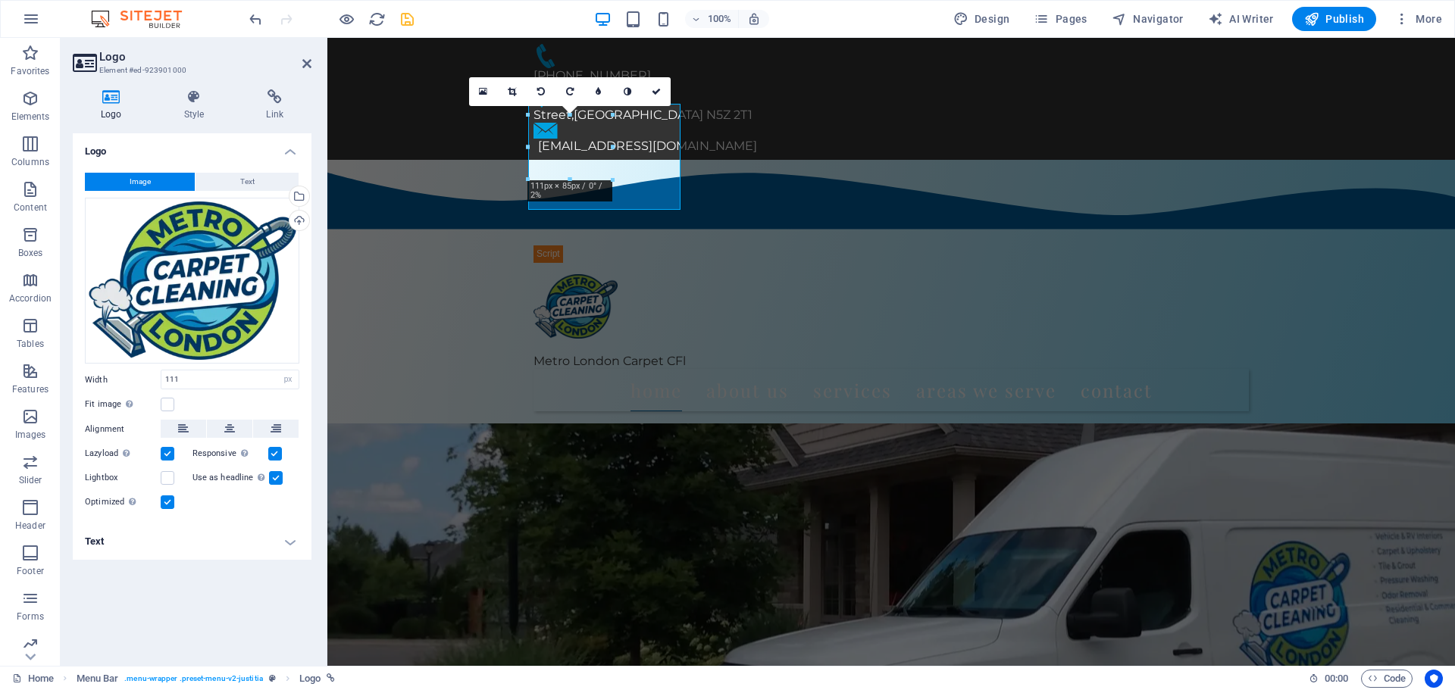
click at [273, 481] on label at bounding box center [276, 478] width 14 height 14
click at [0, 0] on input "Use as headline The image will be wrapped in an H1 headline tag. Useful for giv…" at bounding box center [0, 0] width 0 height 0
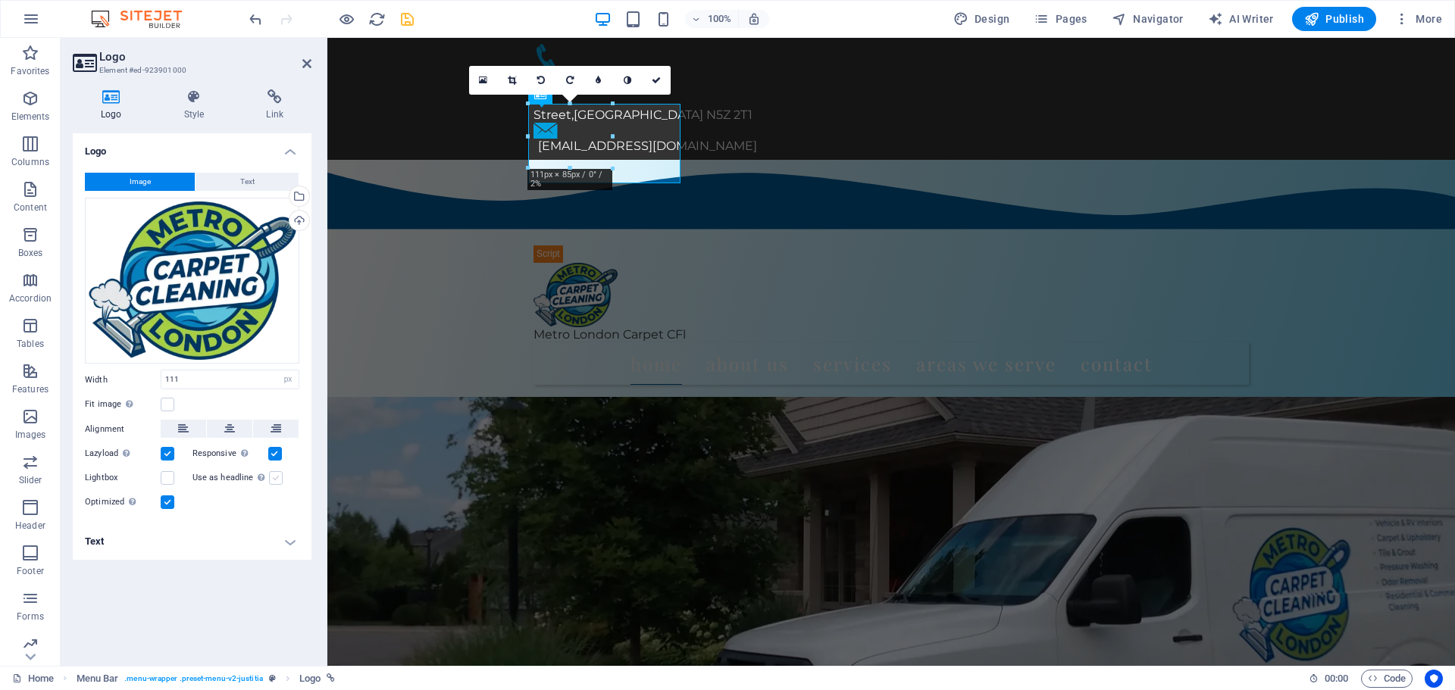
click at [273, 481] on label at bounding box center [276, 478] width 14 height 14
click at [0, 0] on input "Use as headline The image will be wrapped in an H1 headline tag. Useful for giv…" at bounding box center [0, 0] width 0 height 0
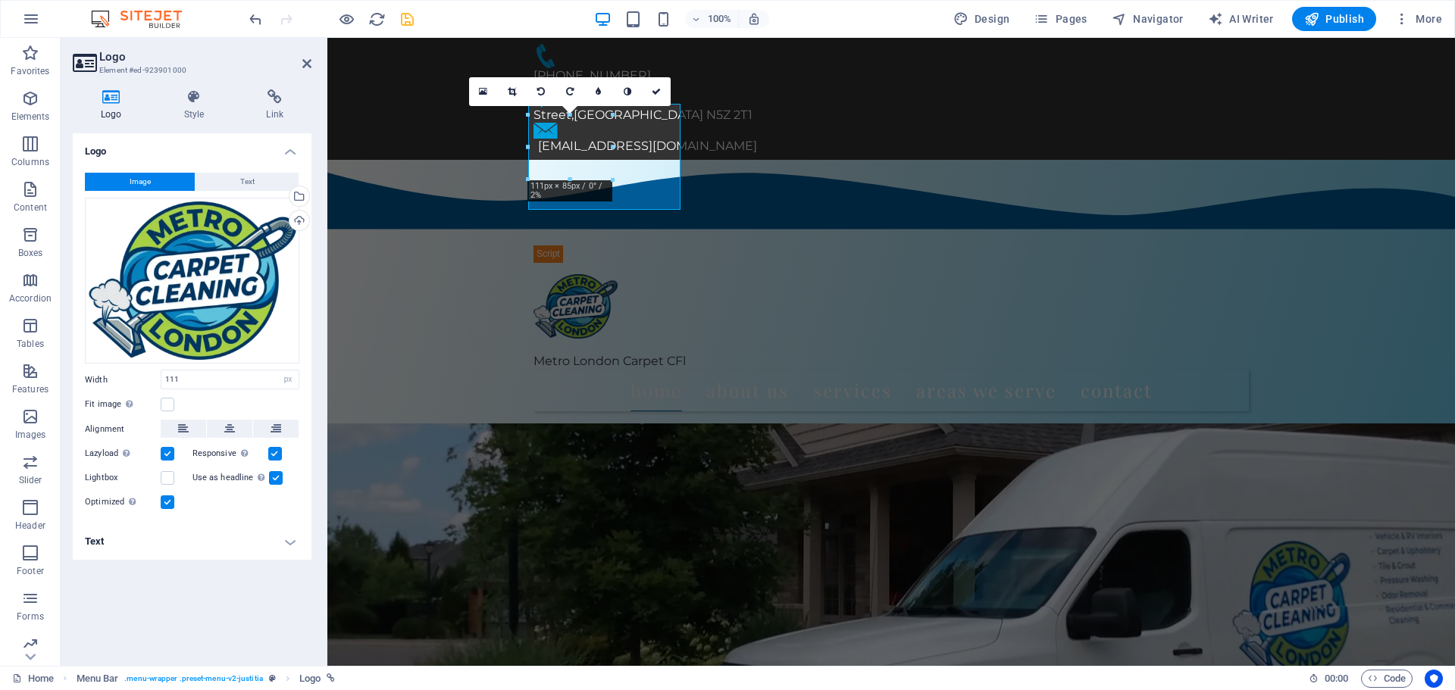
click at [273, 481] on label at bounding box center [276, 478] width 14 height 14
click at [0, 0] on input "Use as headline The image will be wrapped in an H1 headline tag. Useful for giv…" at bounding box center [0, 0] width 0 height 0
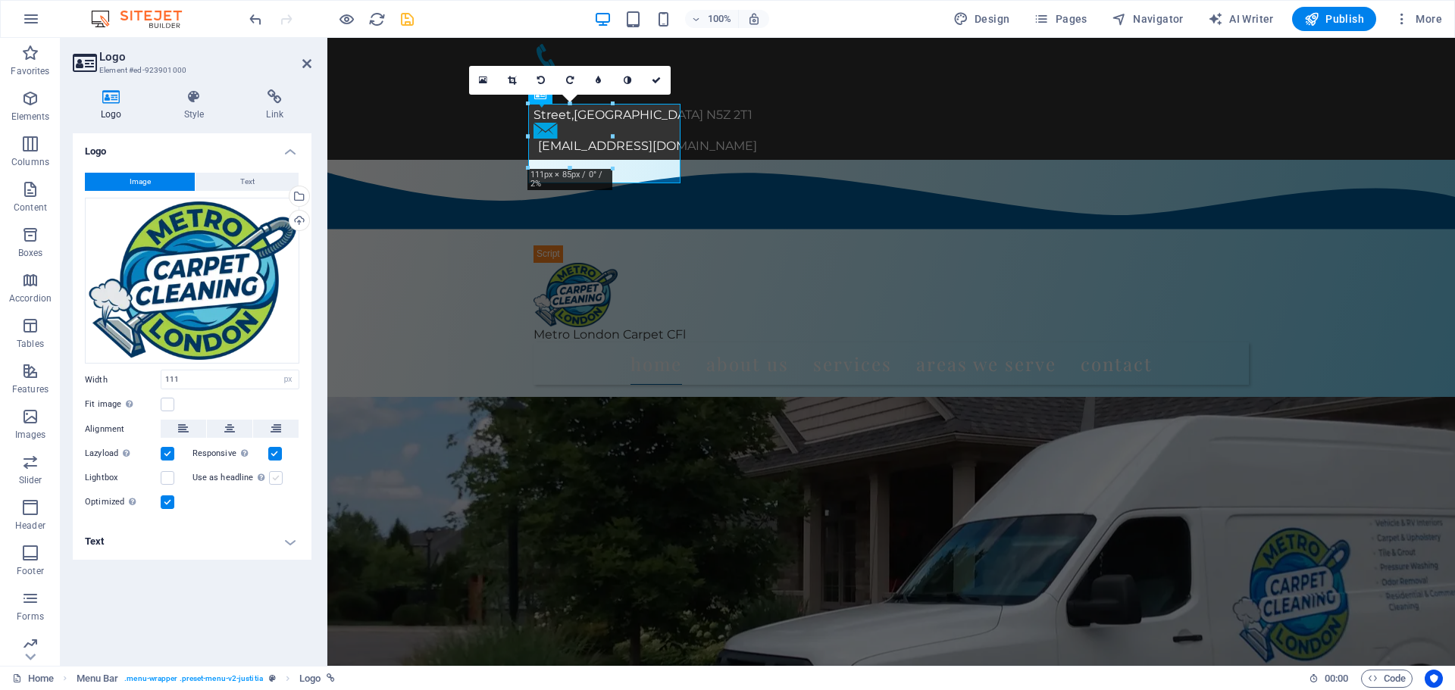
click at [273, 481] on label at bounding box center [276, 478] width 14 height 14
click at [0, 0] on input "Use as headline The image will be wrapped in an H1 headline tag. Useful for giv…" at bounding box center [0, 0] width 0 height 0
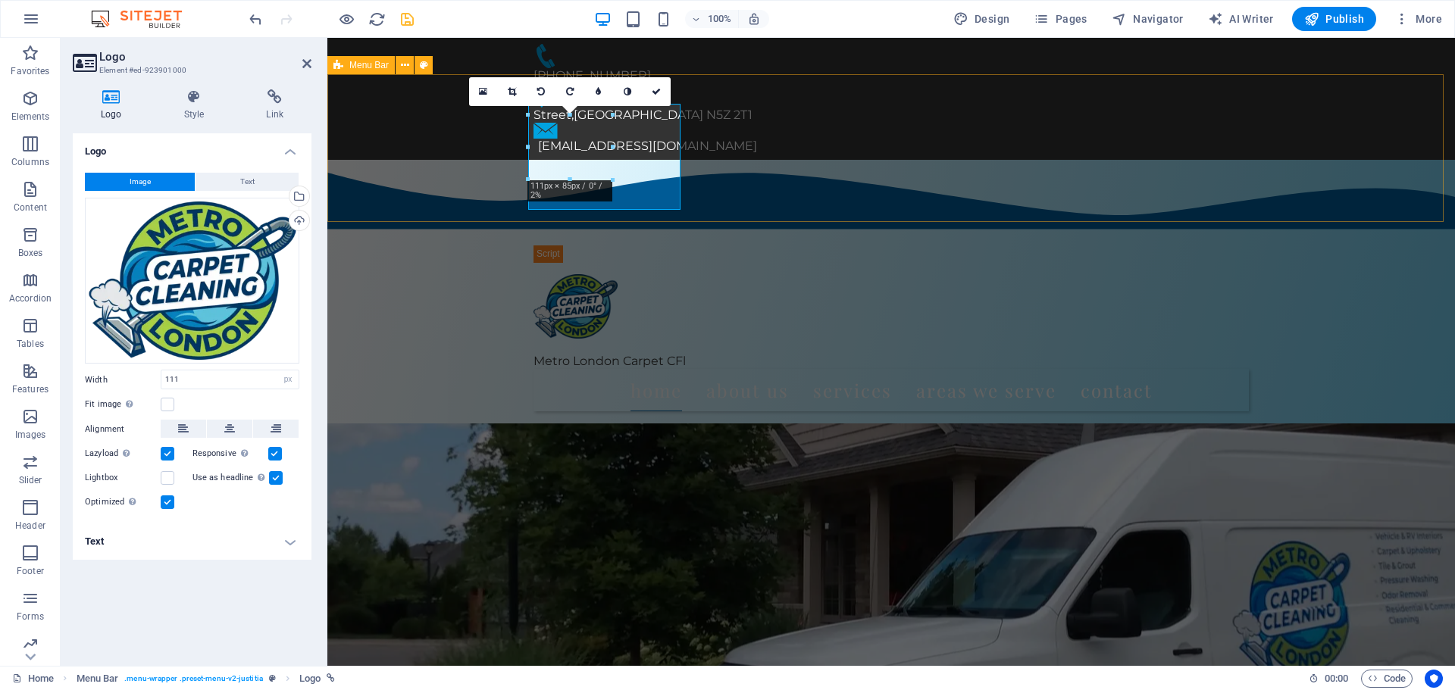
click at [398, 183] on div "Metro [GEOGRAPHIC_DATA] Carpet CFl Home About us Pricing Our Work Services Stea…" at bounding box center [890, 292] width 1127 height 264
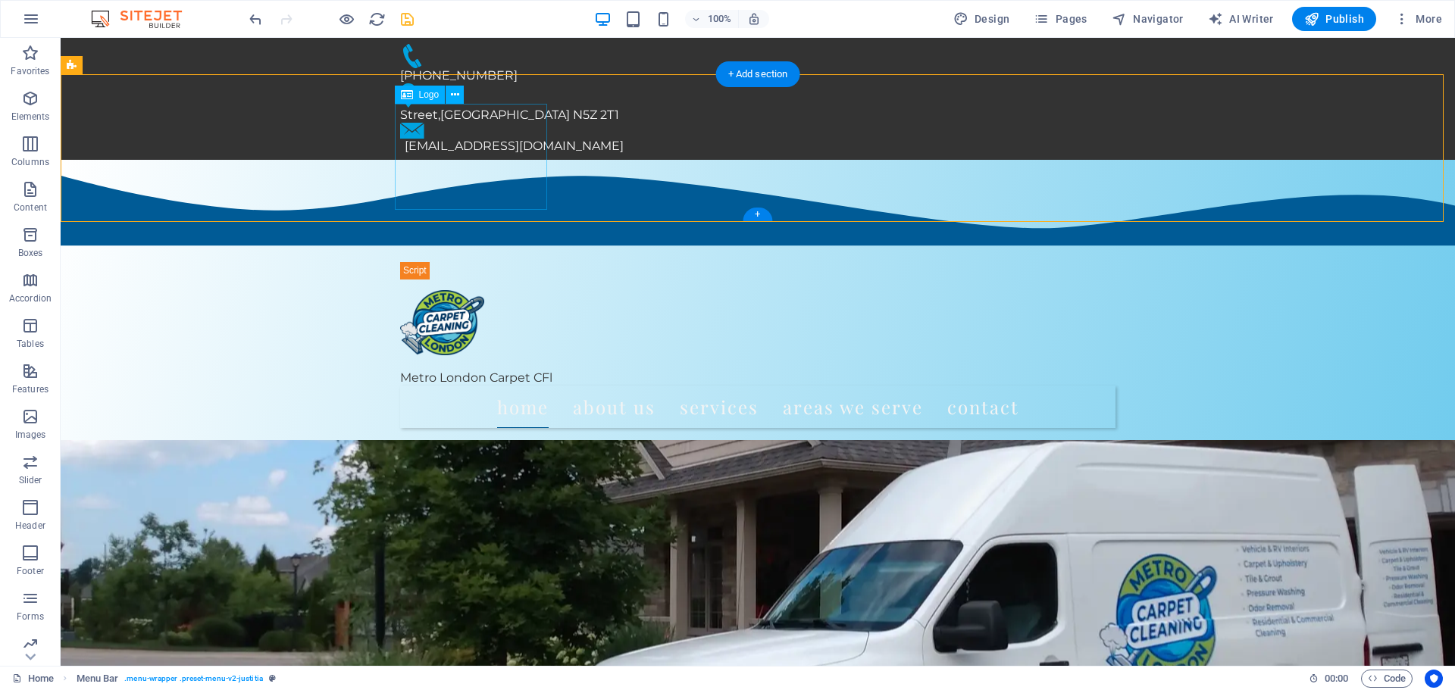
click at [506, 280] on div "Metro London Carpet CFl" at bounding box center [757, 333] width 715 height 106
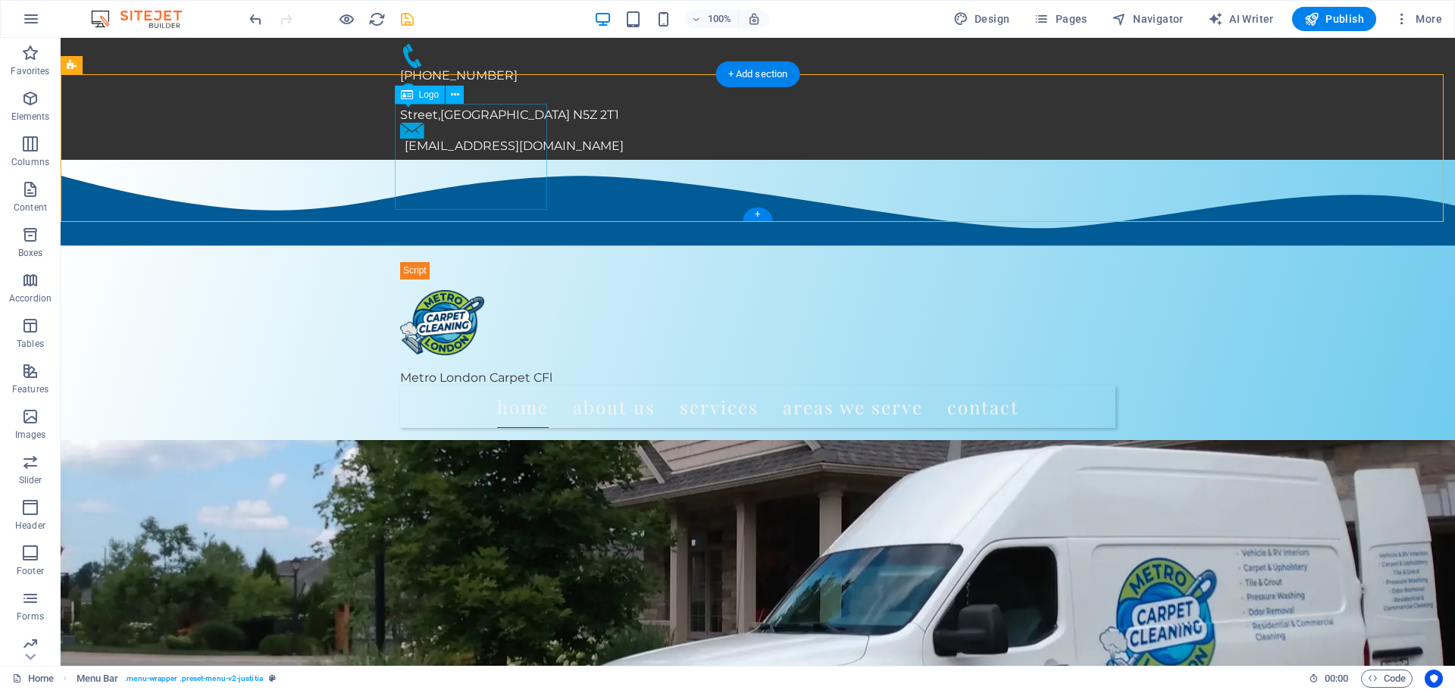
select select "px"
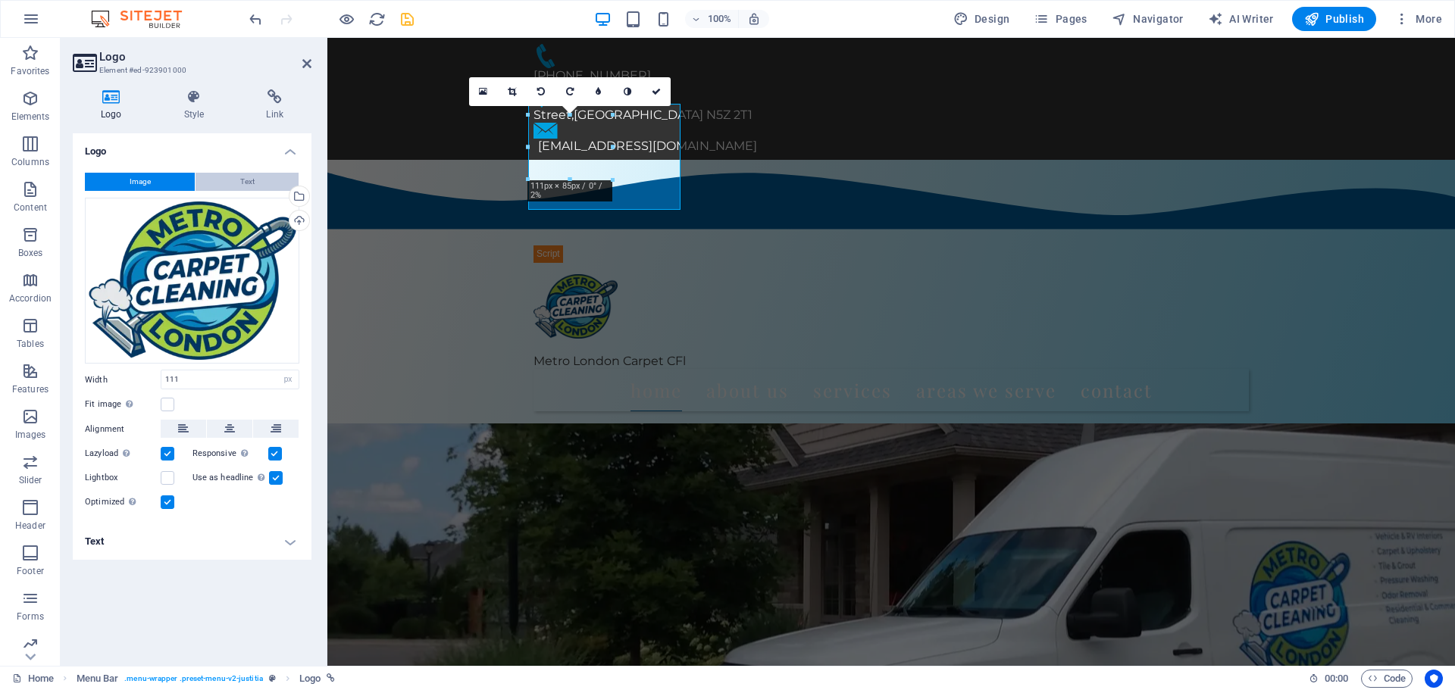
click at [227, 183] on button "Text" at bounding box center [246, 182] width 103 height 18
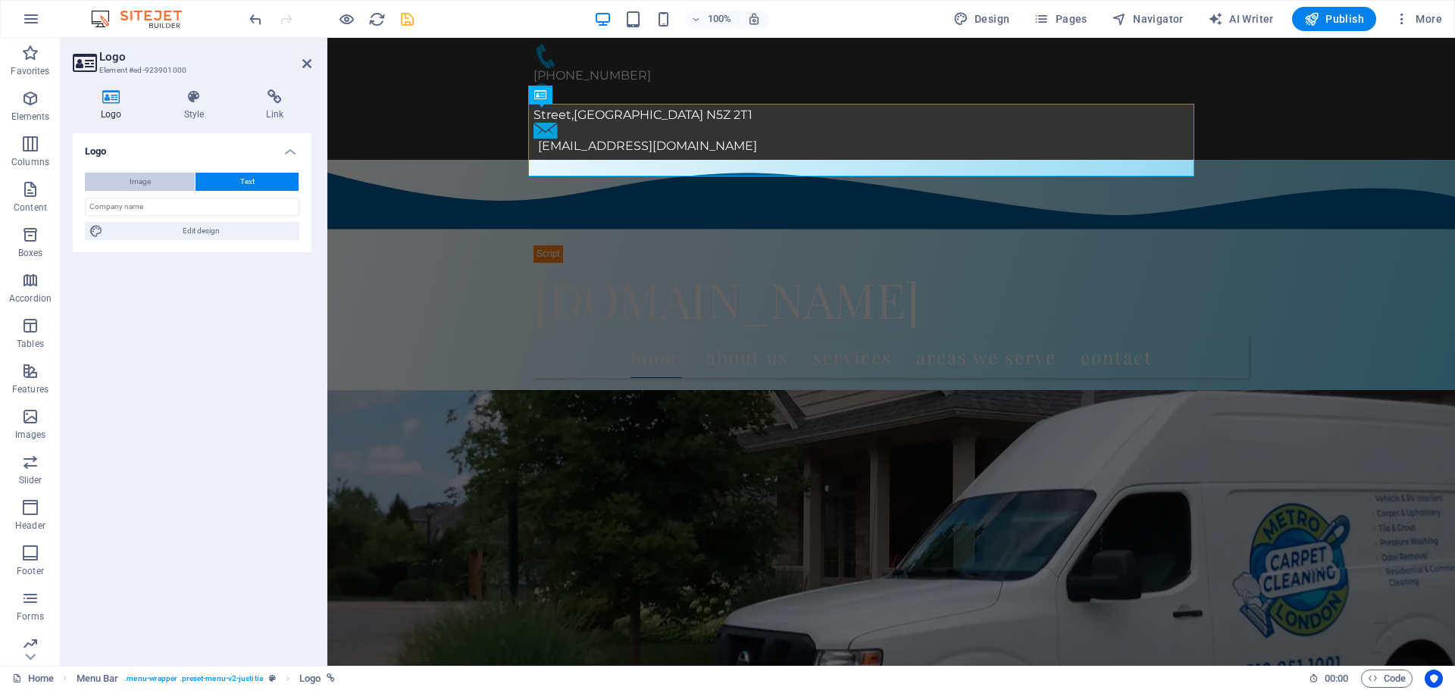
click at [173, 180] on button "Image" at bounding box center [140, 182] width 110 height 18
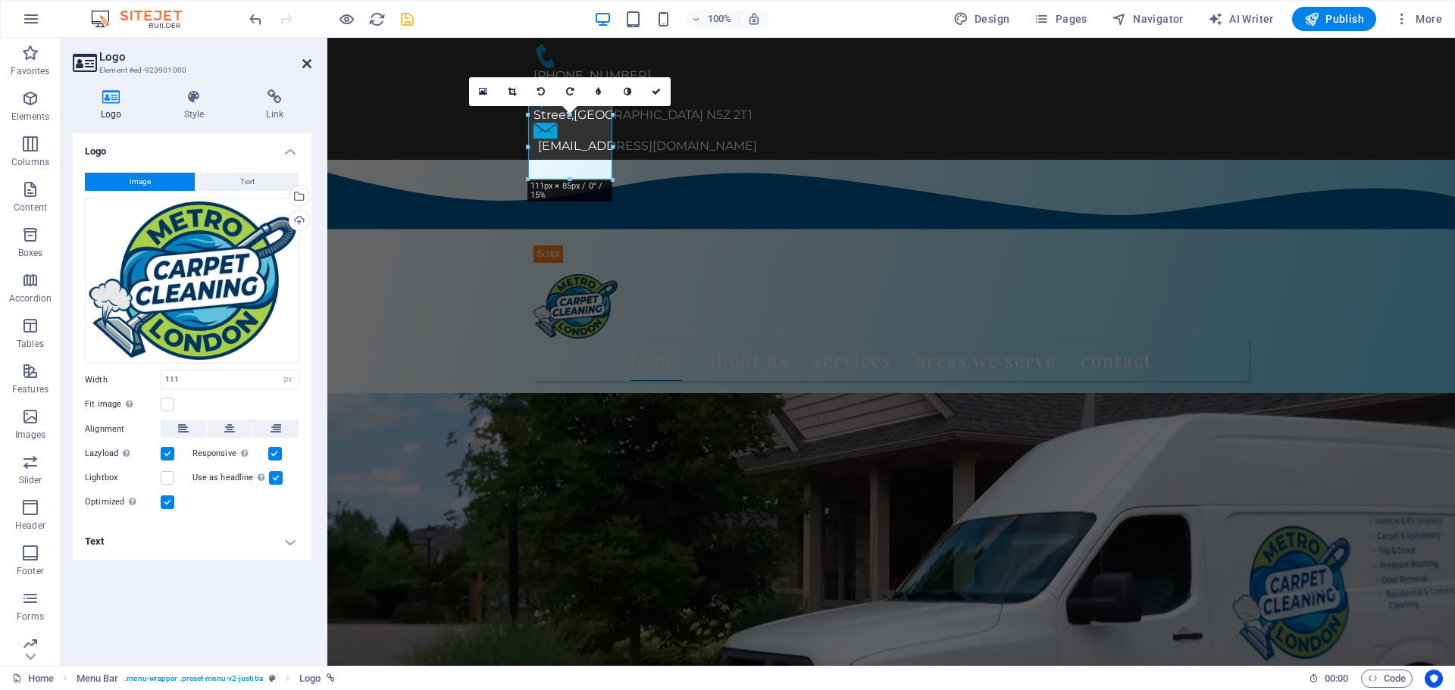
click at [305, 64] on icon at bounding box center [306, 64] width 9 height 12
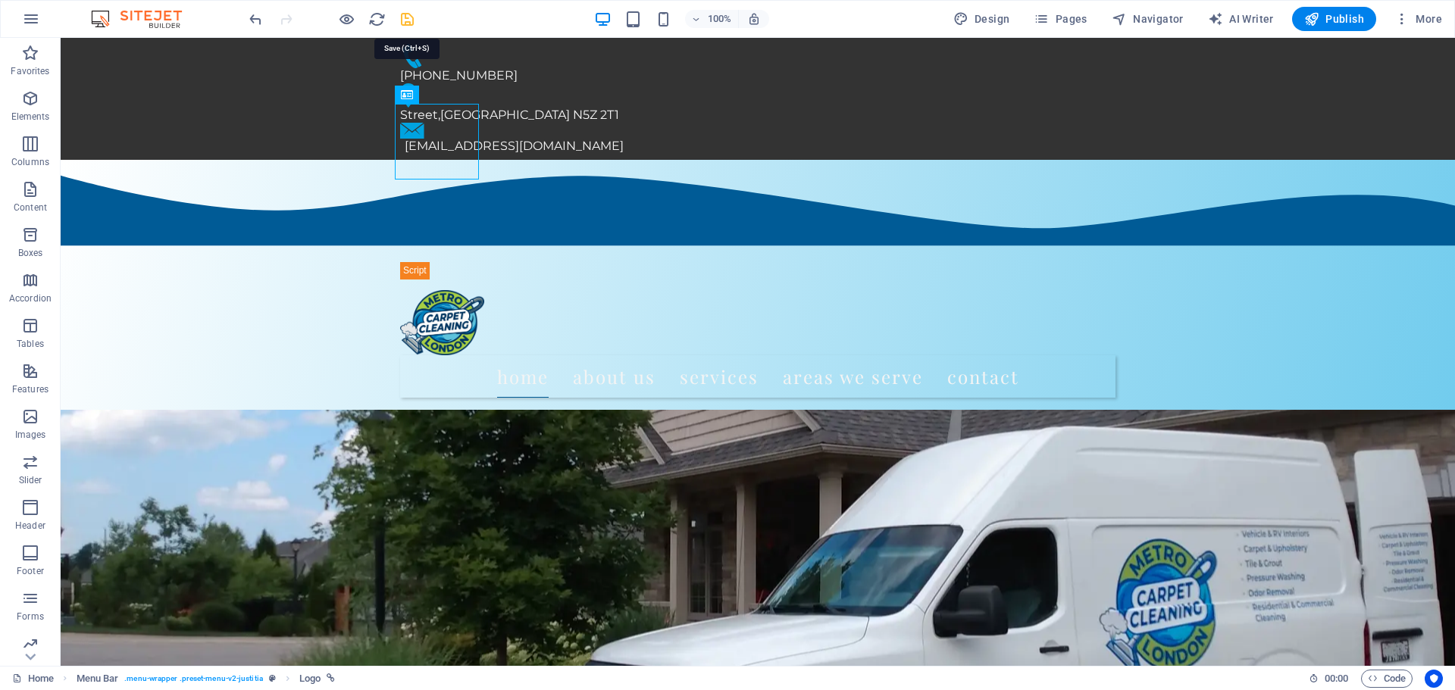
click at [407, 17] on icon "save" at bounding box center [406, 19] width 17 height 17
click at [1348, 23] on span "Publish" at bounding box center [1334, 18] width 60 height 15
